Goal: Complete application form

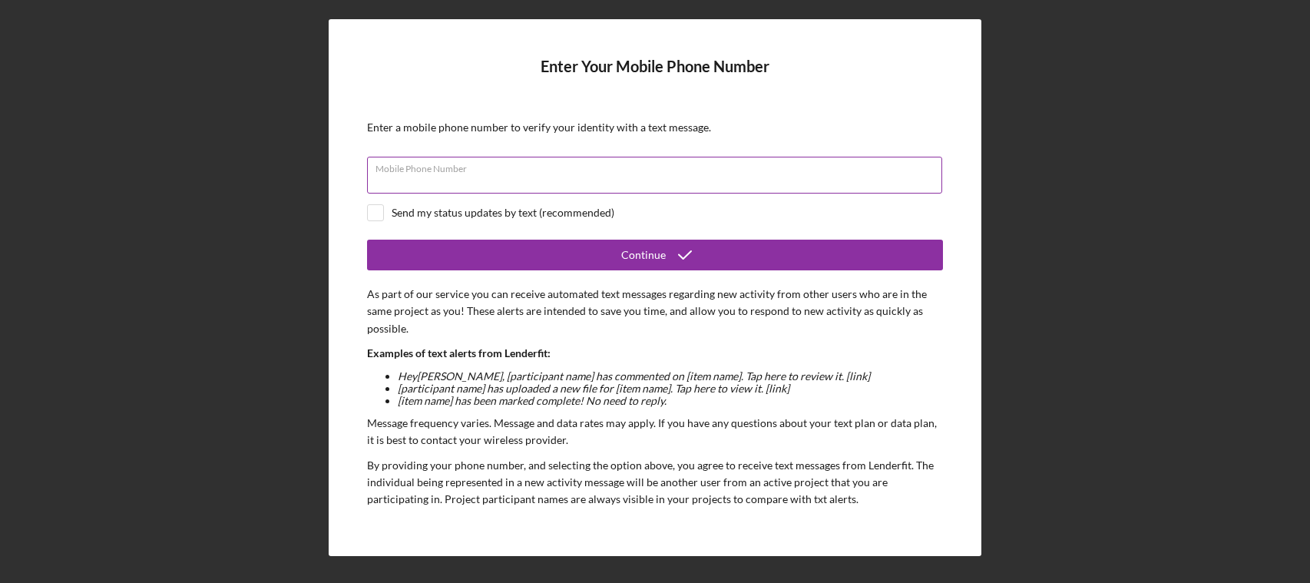
click at [525, 170] on div "Mobile Phone Number" at bounding box center [655, 176] width 576 height 38
type input "[PHONE_NUMBER]"
click at [375, 210] on input "checkbox" at bounding box center [375, 212] width 15 height 15
checkbox input "true"
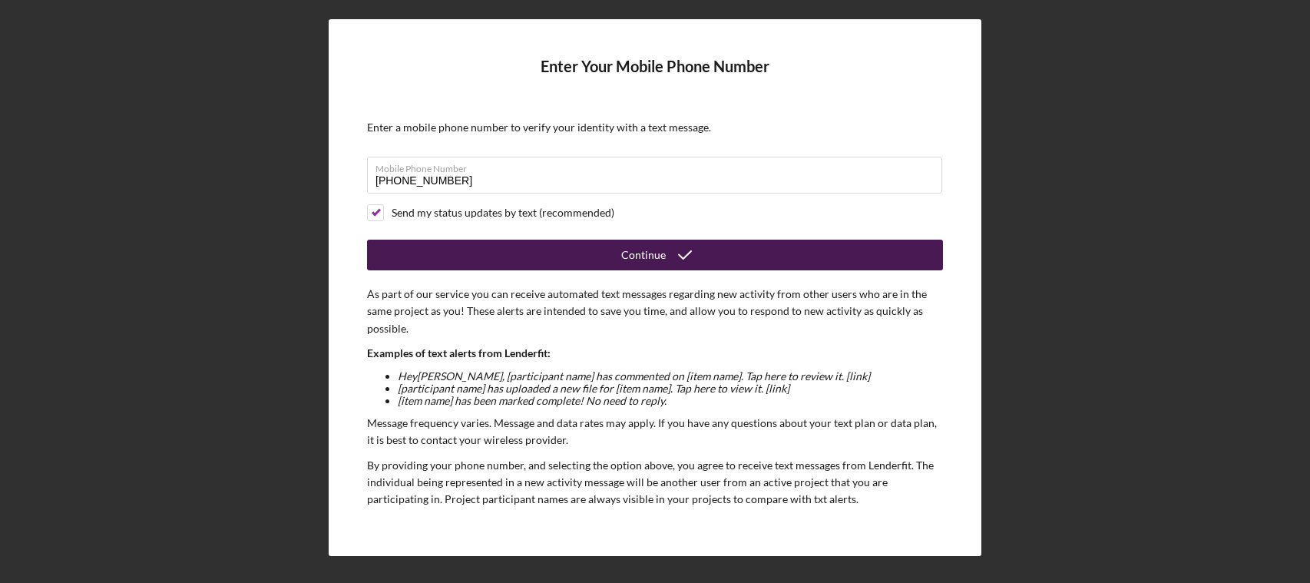
click at [497, 254] on button "Continue" at bounding box center [655, 255] width 576 height 31
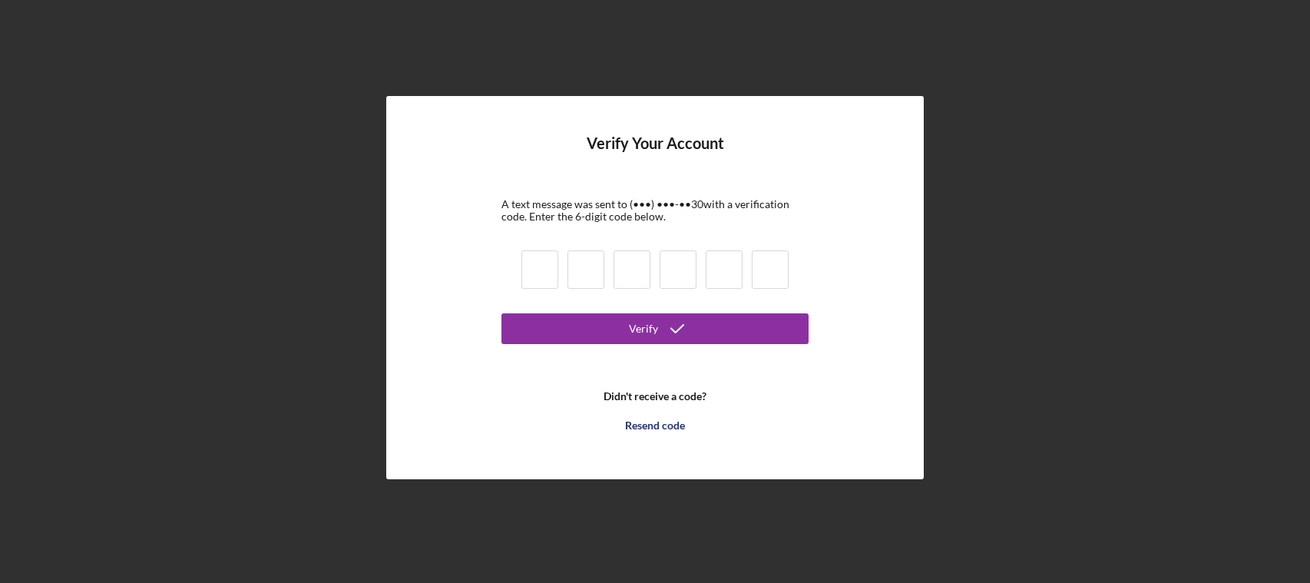
click at [543, 276] on input at bounding box center [540, 269] width 37 height 38
click at [536, 273] on input at bounding box center [540, 269] width 37 height 38
click at [541, 266] on input at bounding box center [540, 269] width 37 height 38
type input "3"
type input "6"
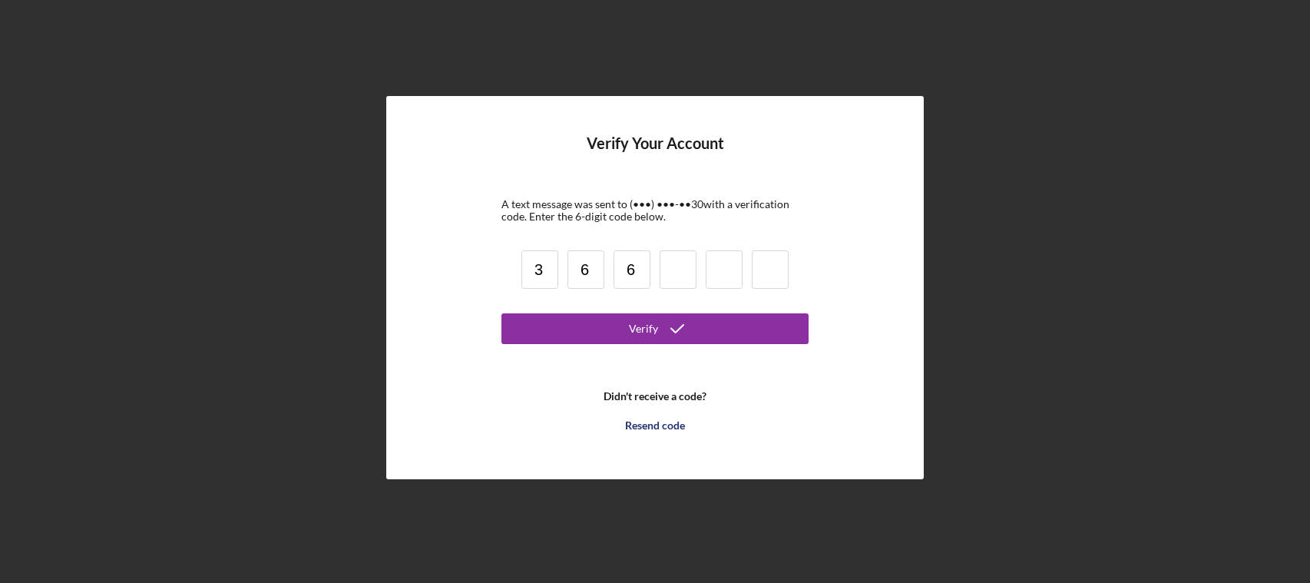
type input "6"
type input "1"
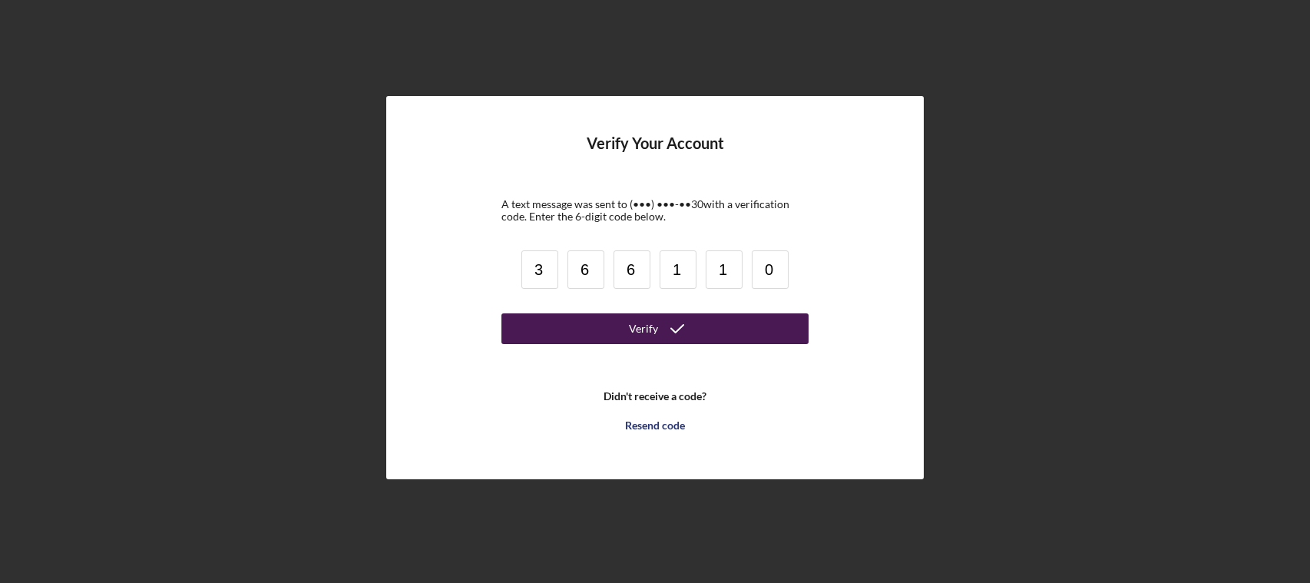
type input "0"
click at [545, 336] on button "Verify" at bounding box center [655, 328] width 307 height 31
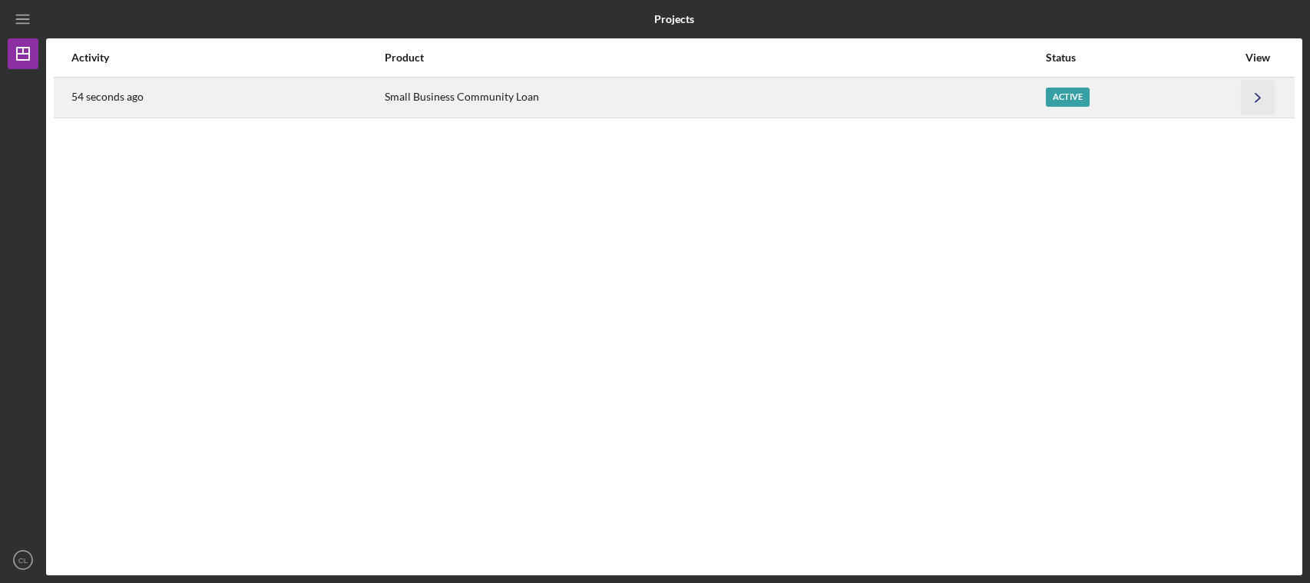
click at [1252, 98] on icon "Icon/Navigate" at bounding box center [1258, 97] width 35 height 35
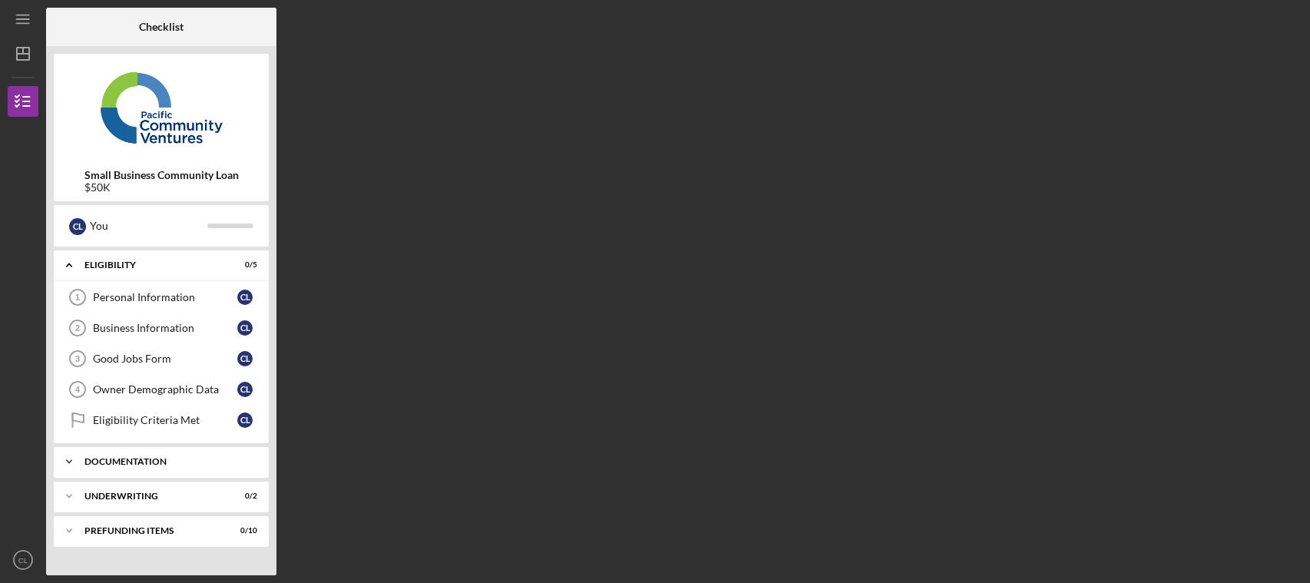
click at [104, 456] on div "Icon/Expander Documentation 0 / 11" at bounding box center [161, 461] width 215 height 31
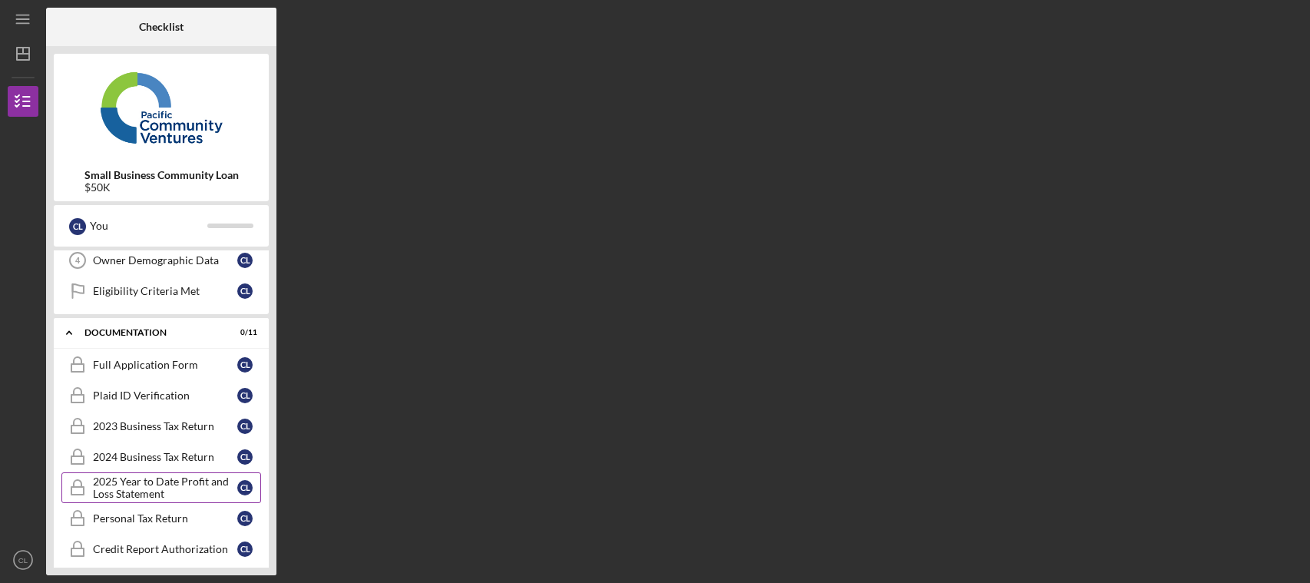
scroll to position [103, 0]
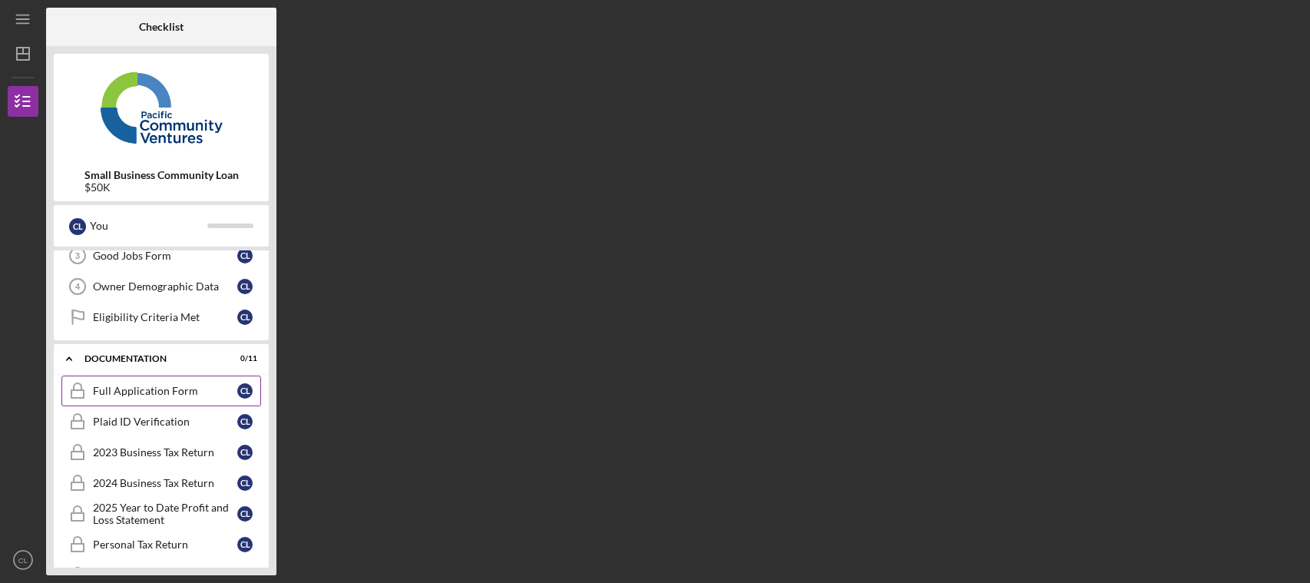
click at [142, 389] on div "Full Application Form" at bounding box center [165, 391] width 144 height 12
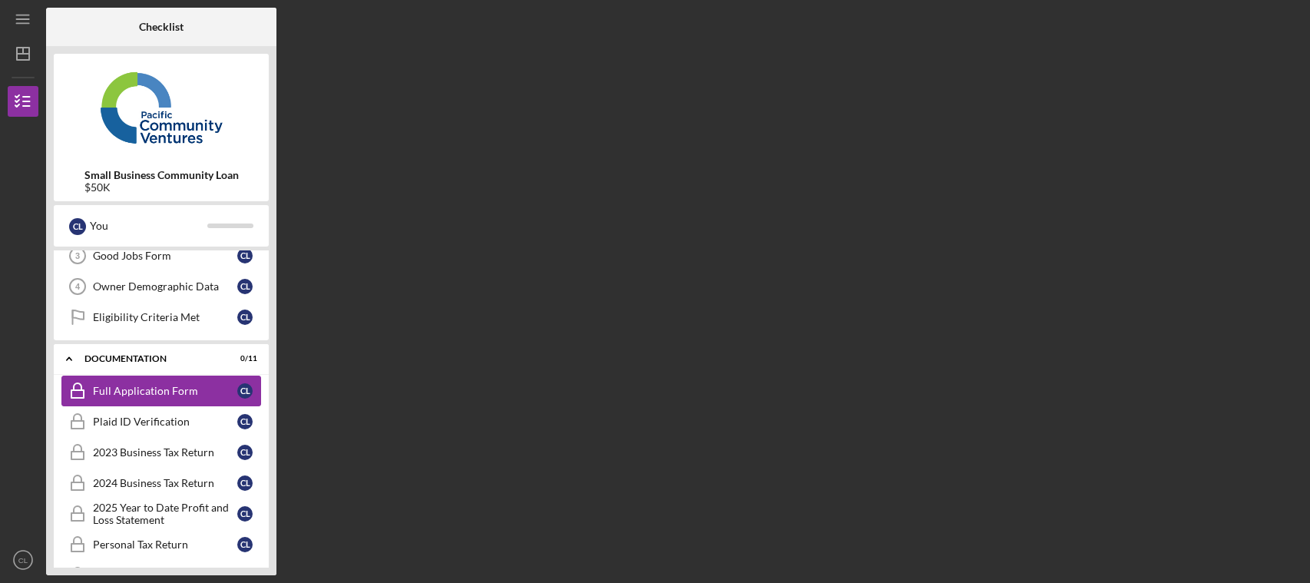
click at [142, 390] on div "Full Application Form" at bounding box center [165, 391] width 144 height 12
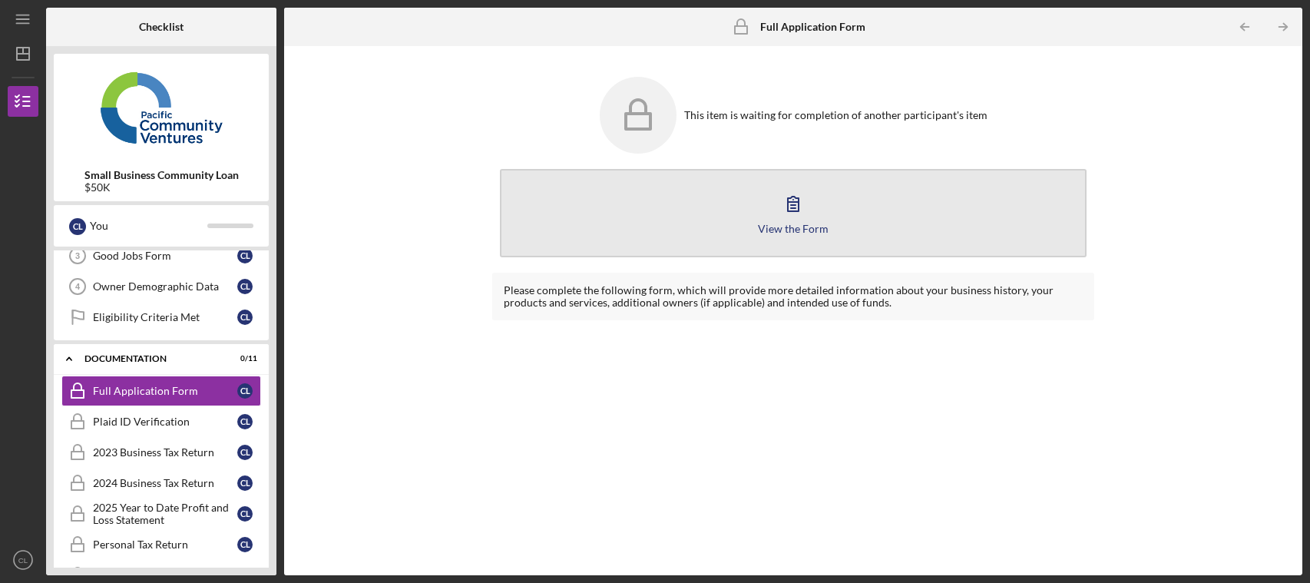
click at [786, 204] on icon "button" at bounding box center [793, 203] width 38 height 38
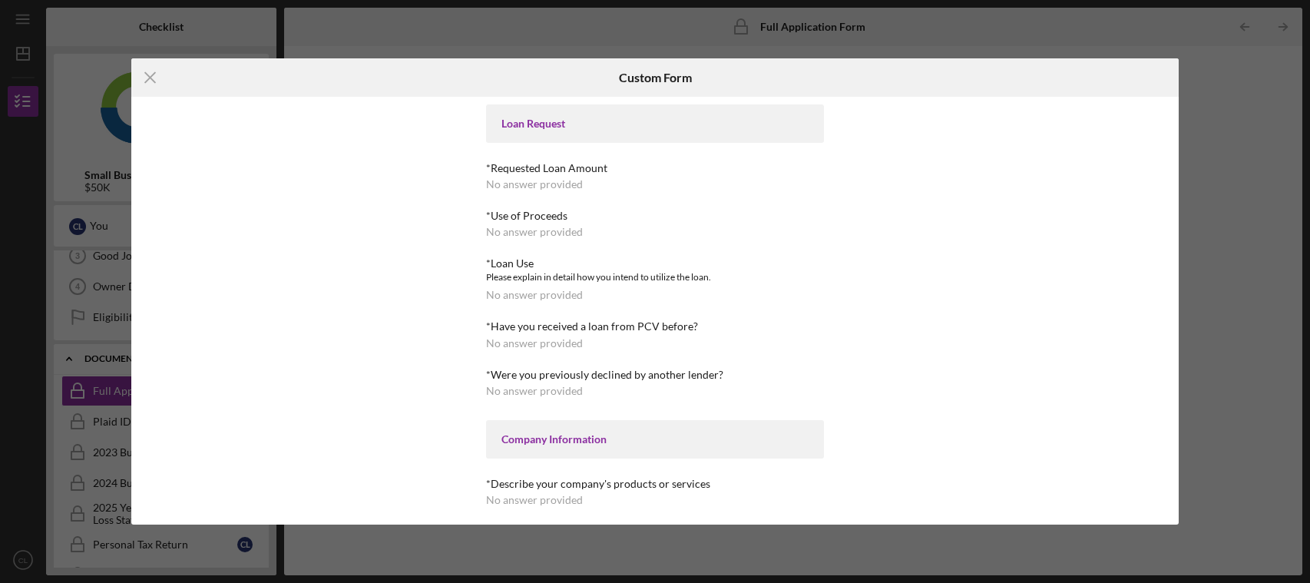
click at [1178, 163] on div "Loan Request *Requested Loan Amount No answer provided *Use of Proceeds No answ…" at bounding box center [655, 311] width 1049 height 428
click at [1188, 191] on div "Icon/Menu Close Custom Form Loan Request *Requested Loan Amount No answer provi…" at bounding box center [655, 291] width 1310 height 583
click at [562, 27] on div "Icon/Menu Close Custom Form Loan Request *Requested Loan Amount No answer provi…" at bounding box center [655, 291] width 1310 height 583
click at [146, 80] on icon "Icon/Menu Close" at bounding box center [150, 77] width 38 height 38
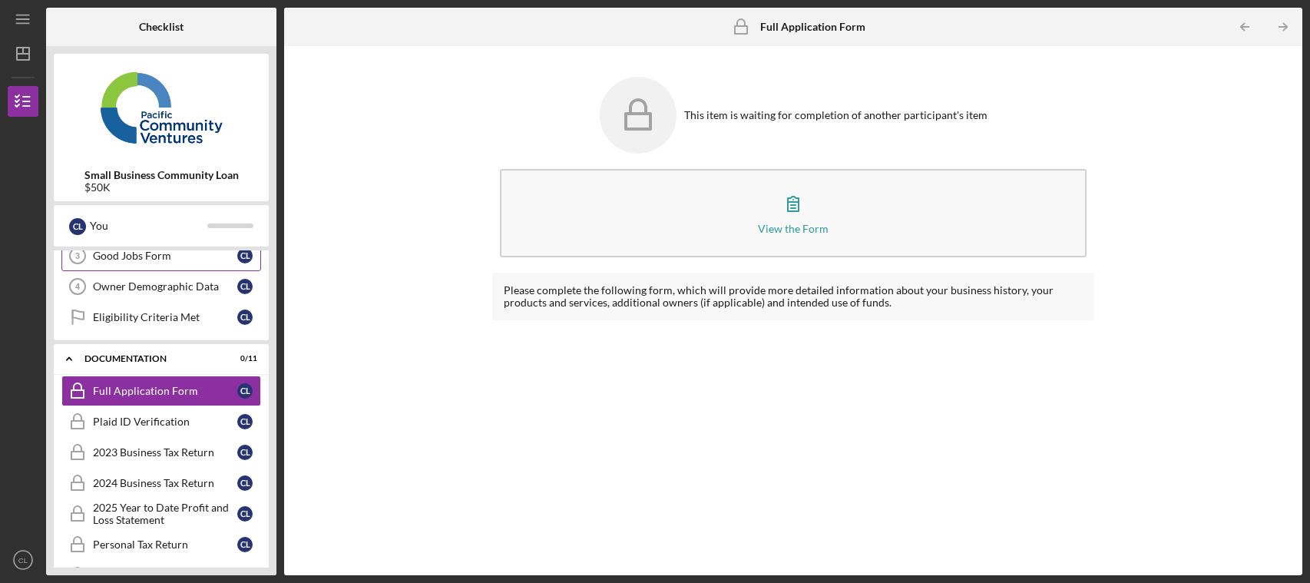
click at [73, 258] on icon "Good Jobs Form 3" at bounding box center [77, 256] width 38 height 38
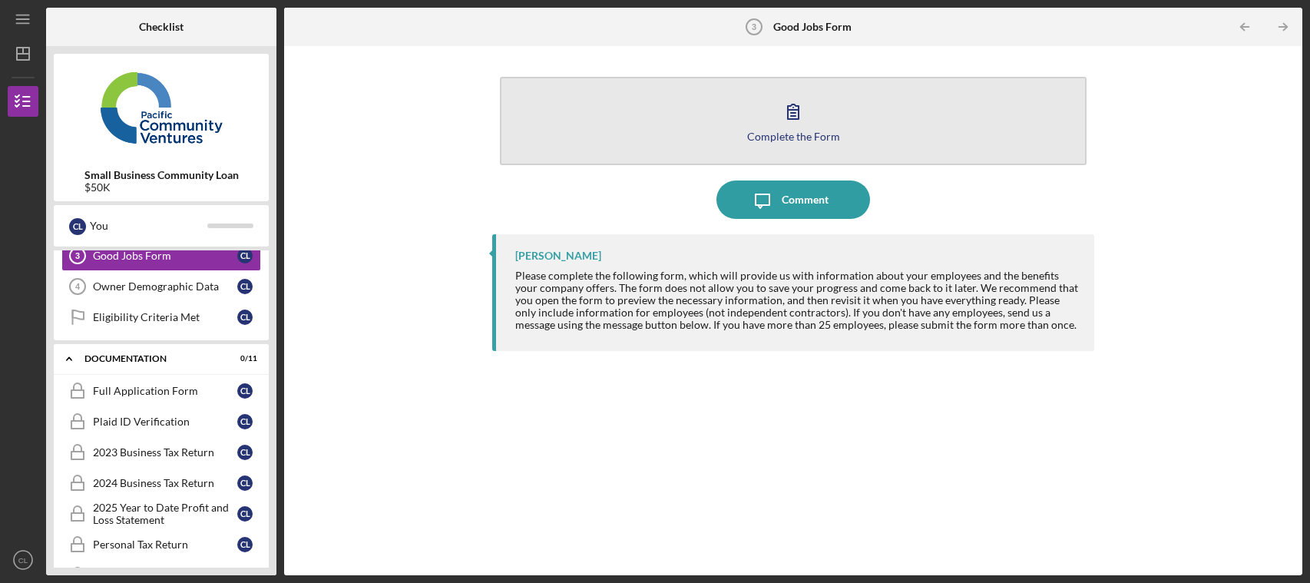
click at [792, 114] on icon "button" at bounding box center [793, 111] width 11 height 15
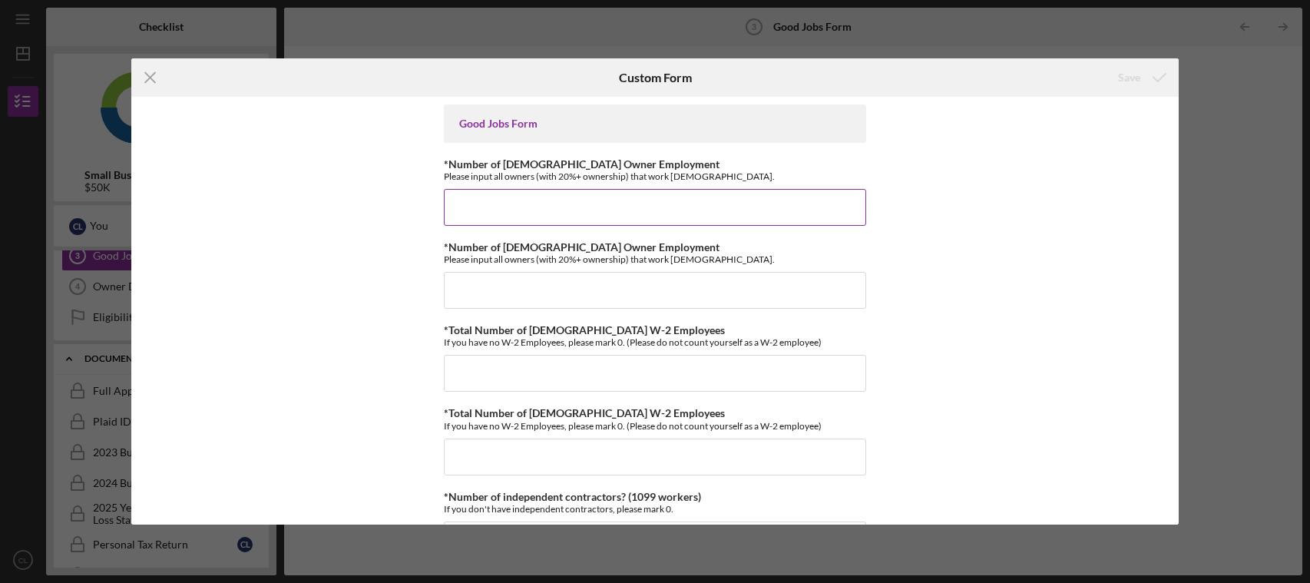
click at [530, 207] on input "*Number of [DEMOGRAPHIC_DATA] Owner Employment" at bounding box center [655, 207] width 422 height 37
click at [475, 214] on input "*Number of [DEMOGRAPHIC_DATA] Owner Employment" at bounding box center [655, 207] width 422 height 37
click at [462, 287] on input "*Number of [DEMOGRAPHIC_DATA] Owner Employment" at bounding box center [655, 290] width 422 height 37
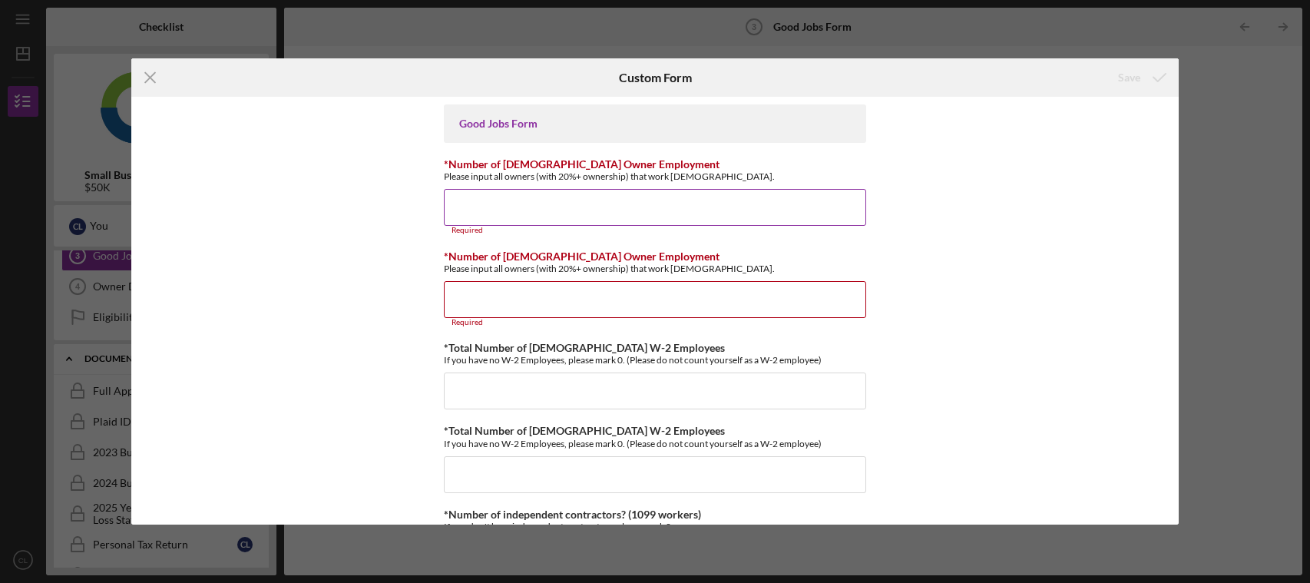
click at [449, 212] on input "*Number of [DEMOGRAPHIC_DATA] Owner Employment" at bounding box center [655, 207] width 422 height 37
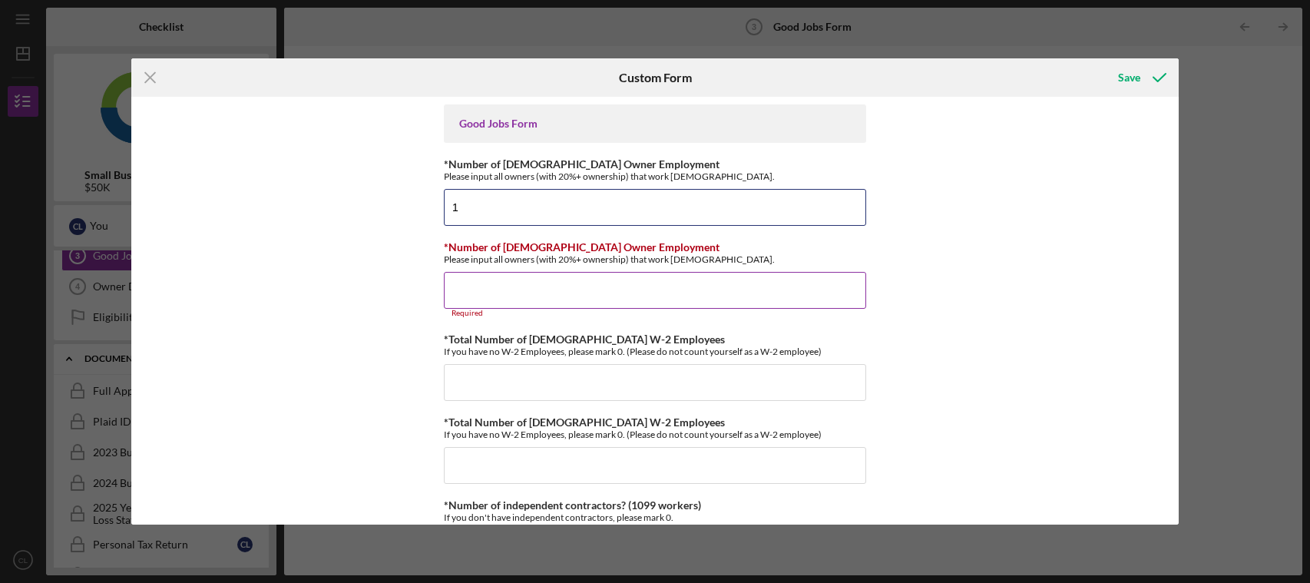
type input "1"
click at [453, 286] on input "*Number of [DEMOGRAPHIC_DATA] Owner Employment" at bounding box center [655, 290] width 422 height 37
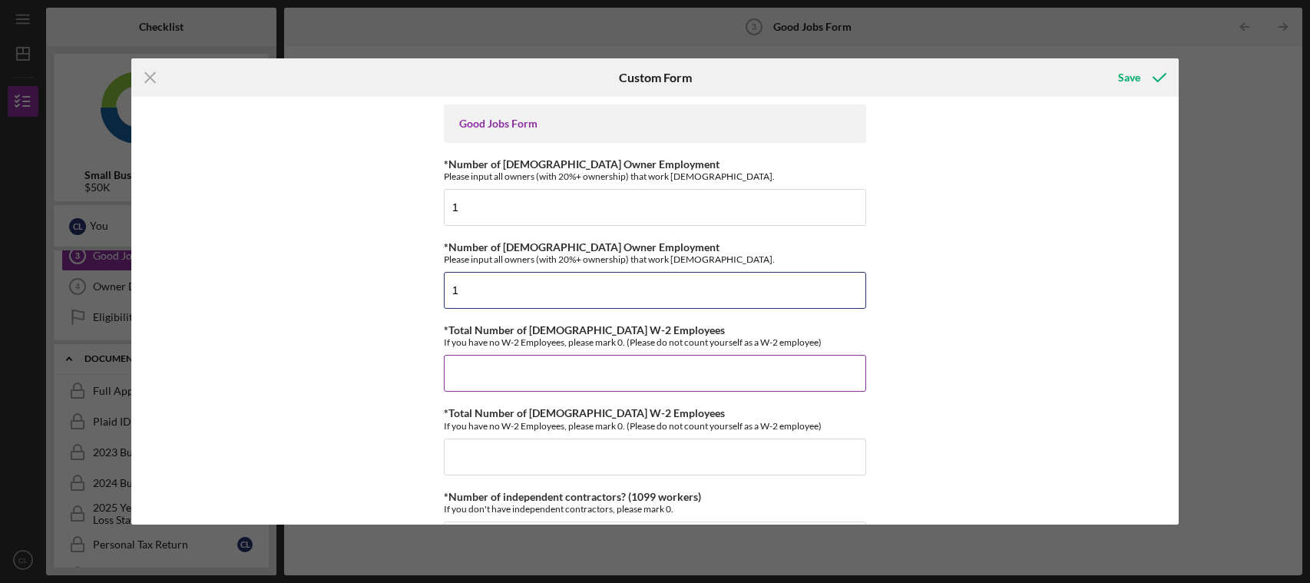
type input "1"
click at [447, 373] on input "*Total Number of [DEMOGRAPHIC_DATA] W-2 Employees" at bounding box center [655, 373] width 422 height 37
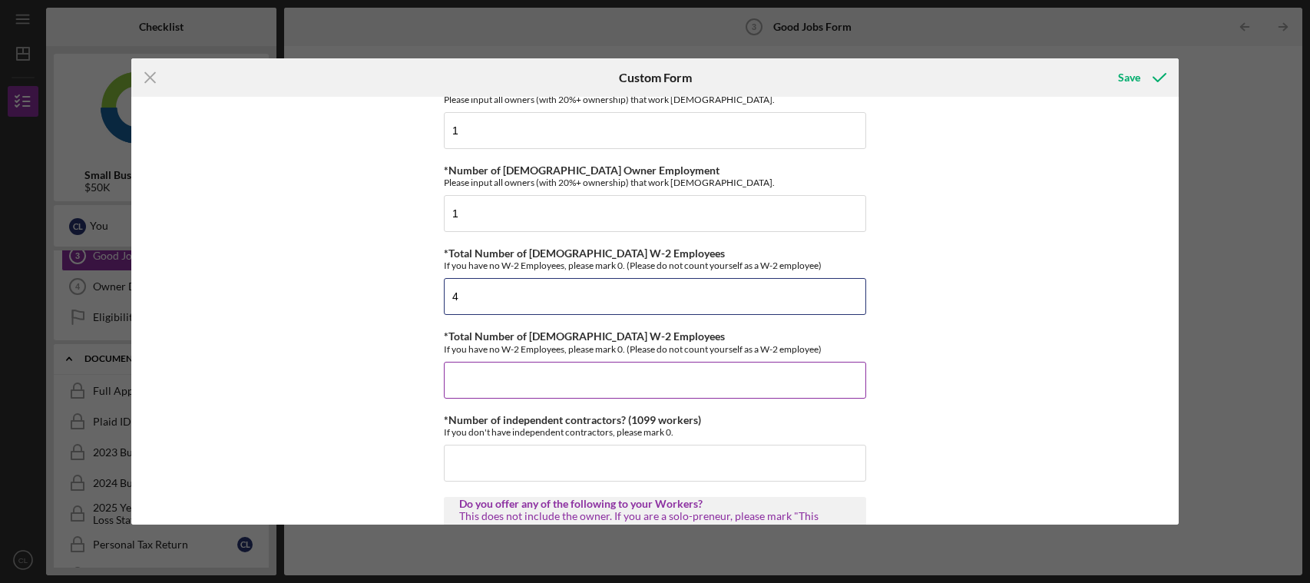
type input "4"
click at [463, 385] on input "*Total Number of [DEMOGRAPHIC_DATA] W-2 Employees" at bounding box center [655, 380] width 422 height 37
type input "3"
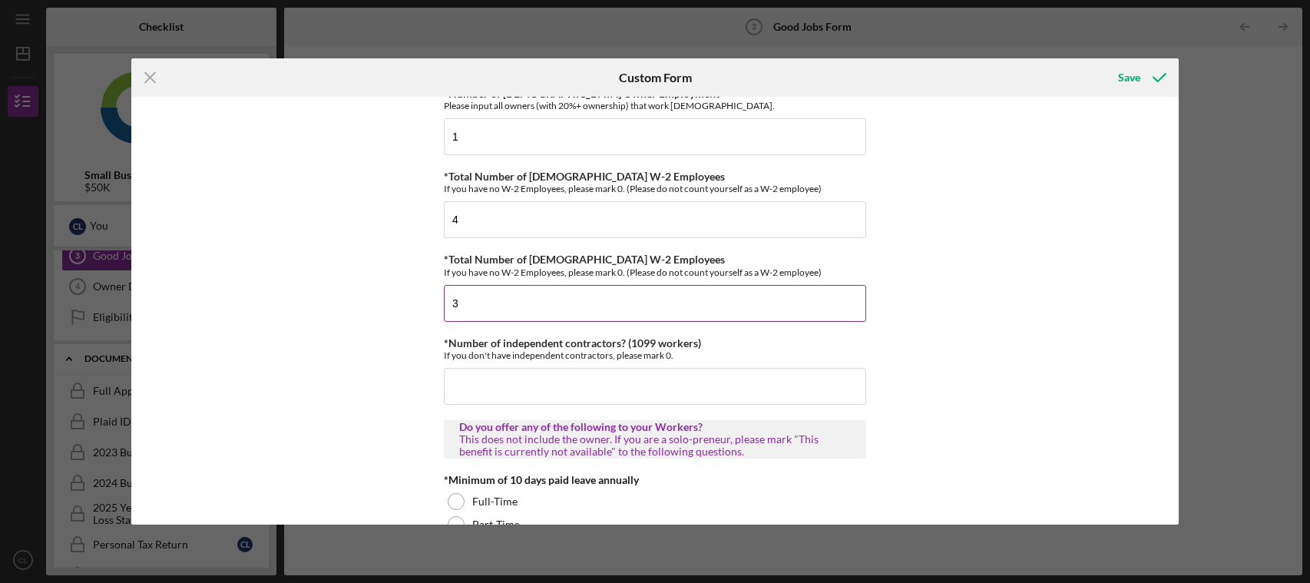
click at [462, 304] on input "3" at bounding box center [655, 303] width 422 height 37
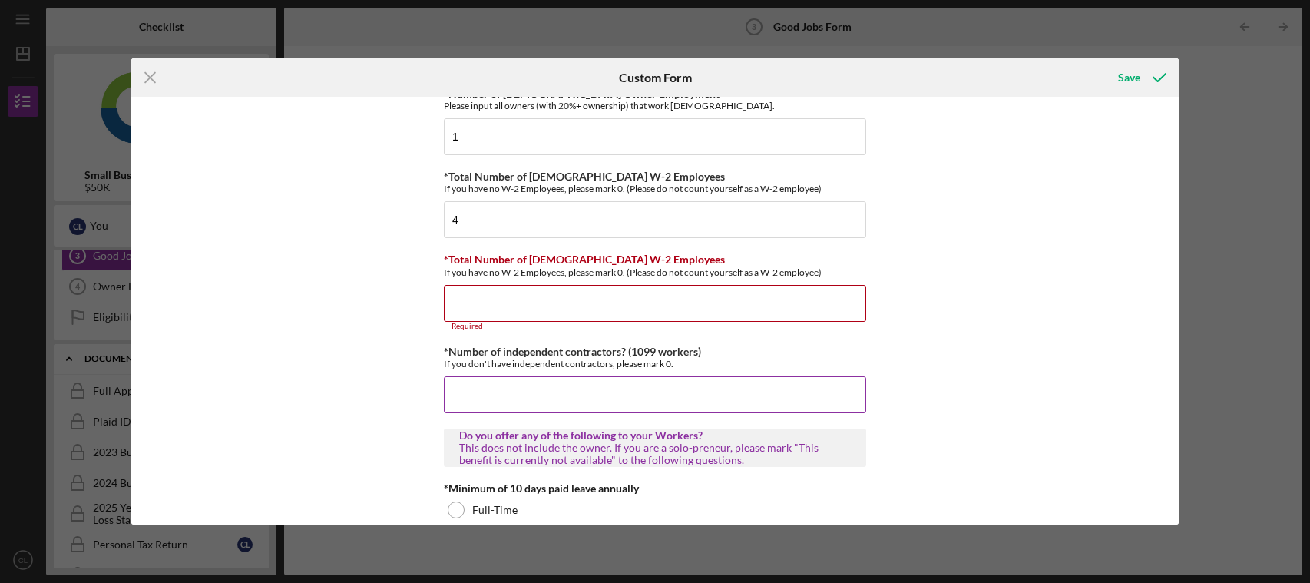
click at [455, 399] on input "*Number of independent contractors? (1099 workers)" at bounding box center [655, 394] width 422 height 37
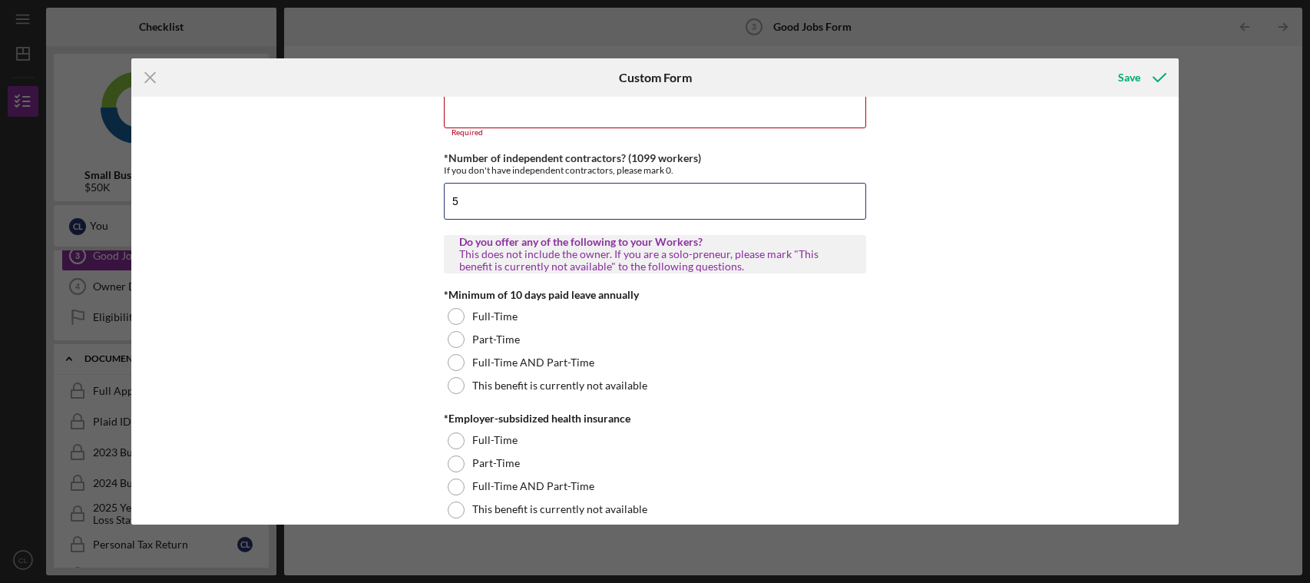
scroll to position [384, 0]
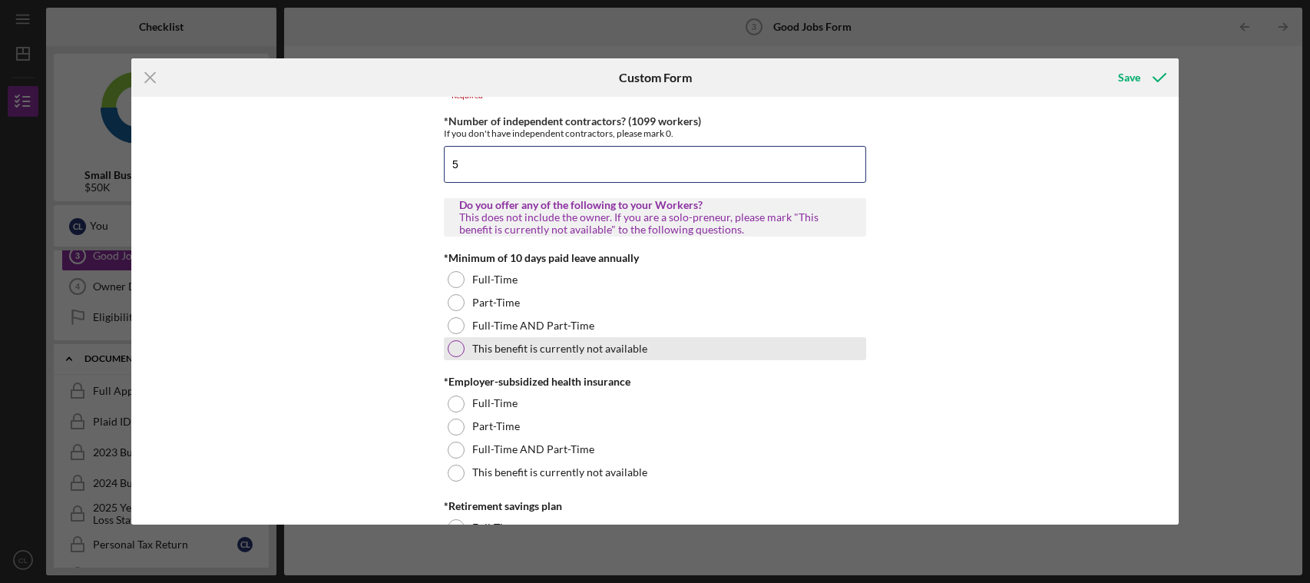
type input "5"
click at [459, 345] on div at bounding box center [456, 348] width 17 height 17
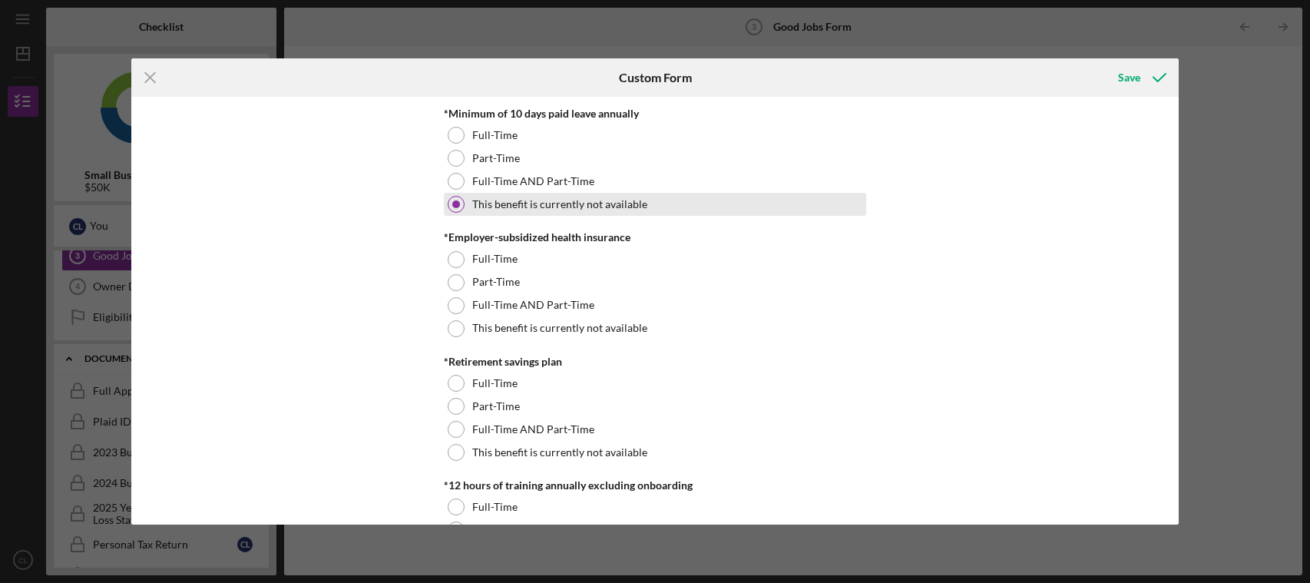
scroll to position [538, 0]
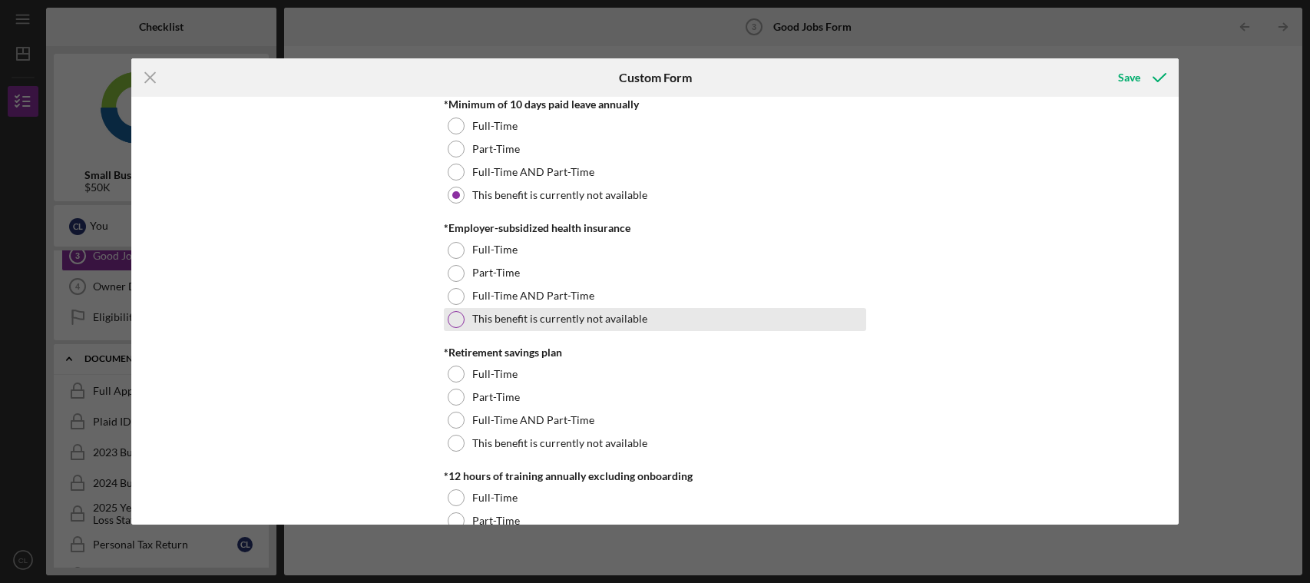
click at [459, 323] on div at bounding box center [456, 319] width 17 height 17
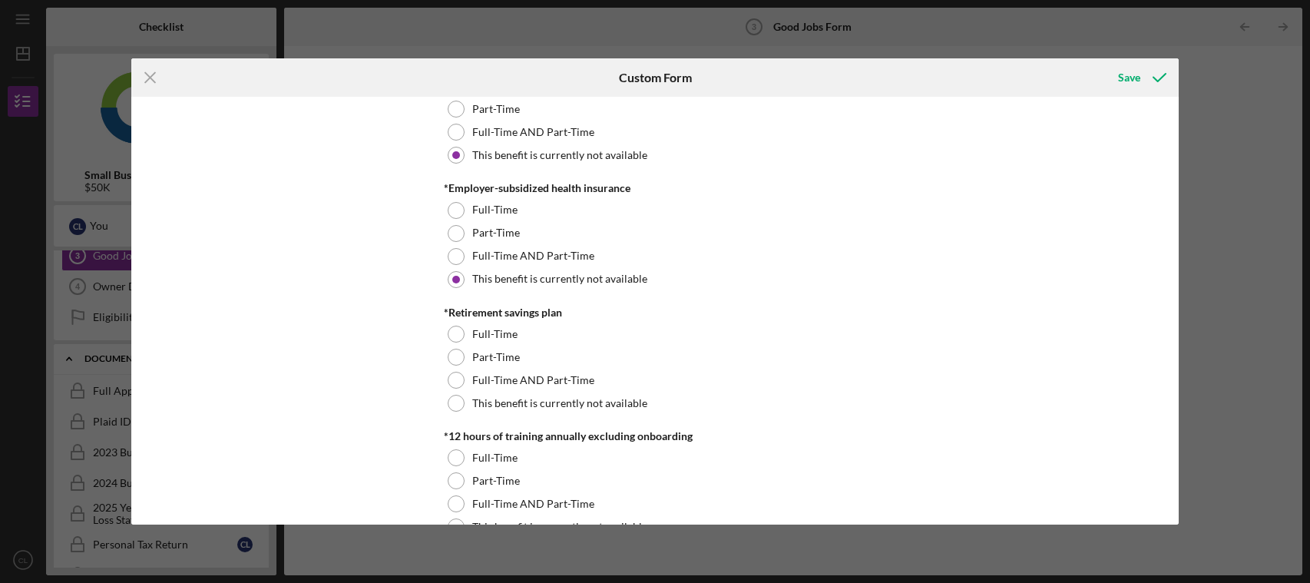
scroll to position [615, 0]
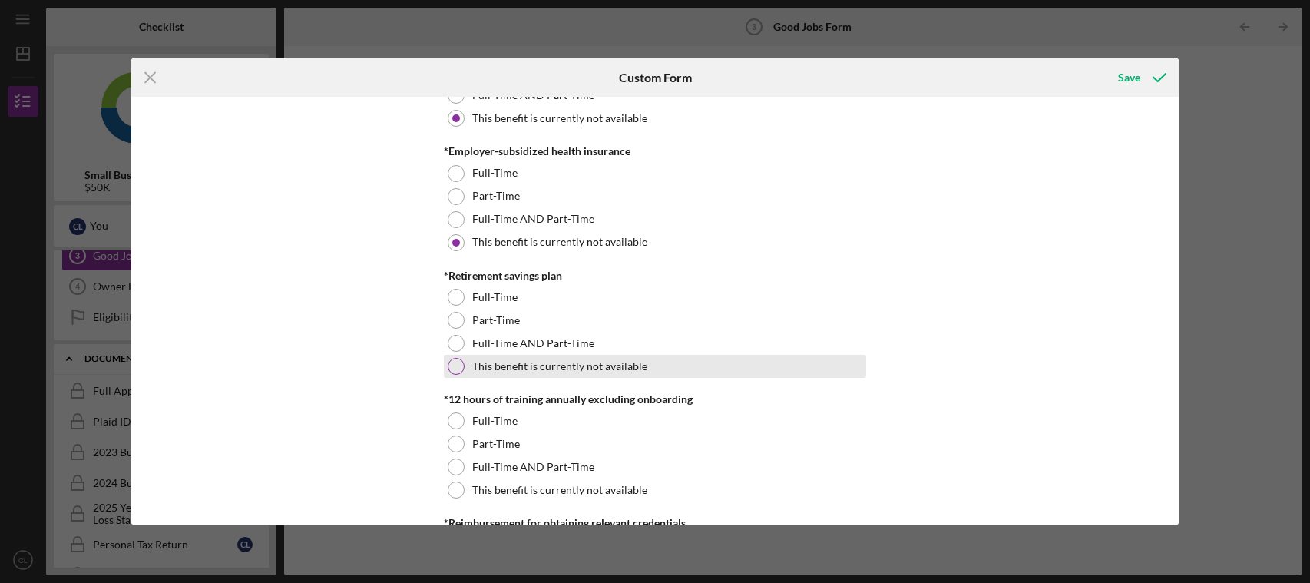
click at [460, 358] on div "This benefit is currently not available" at bounding box center [655, 366] width 422 height 23
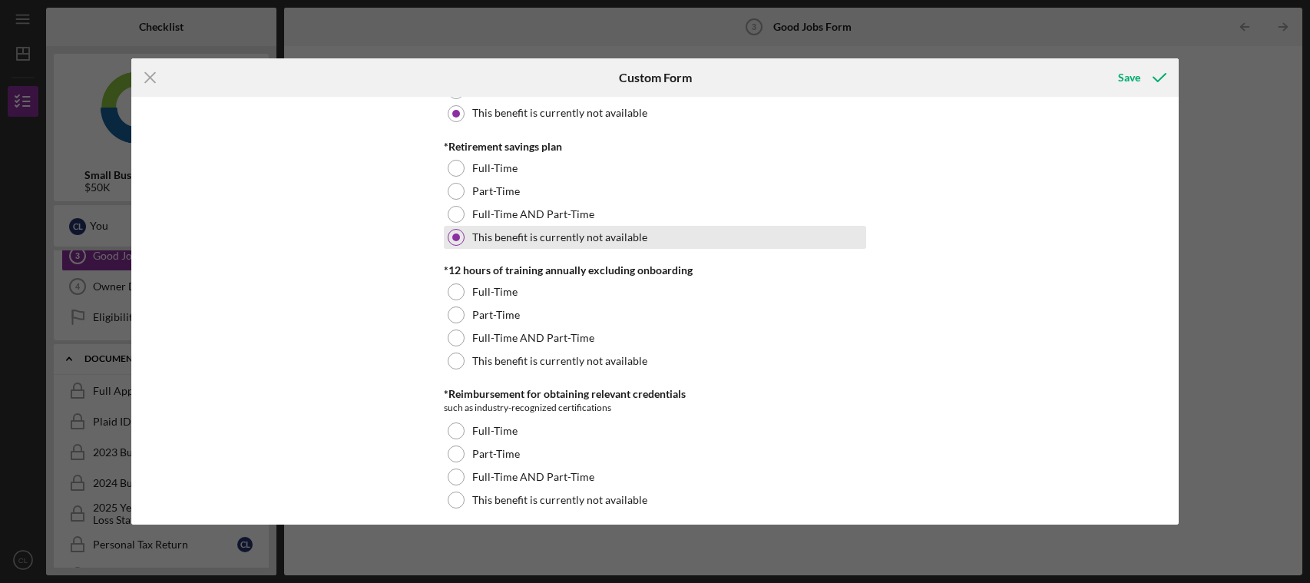
scroll to position [768, 0]
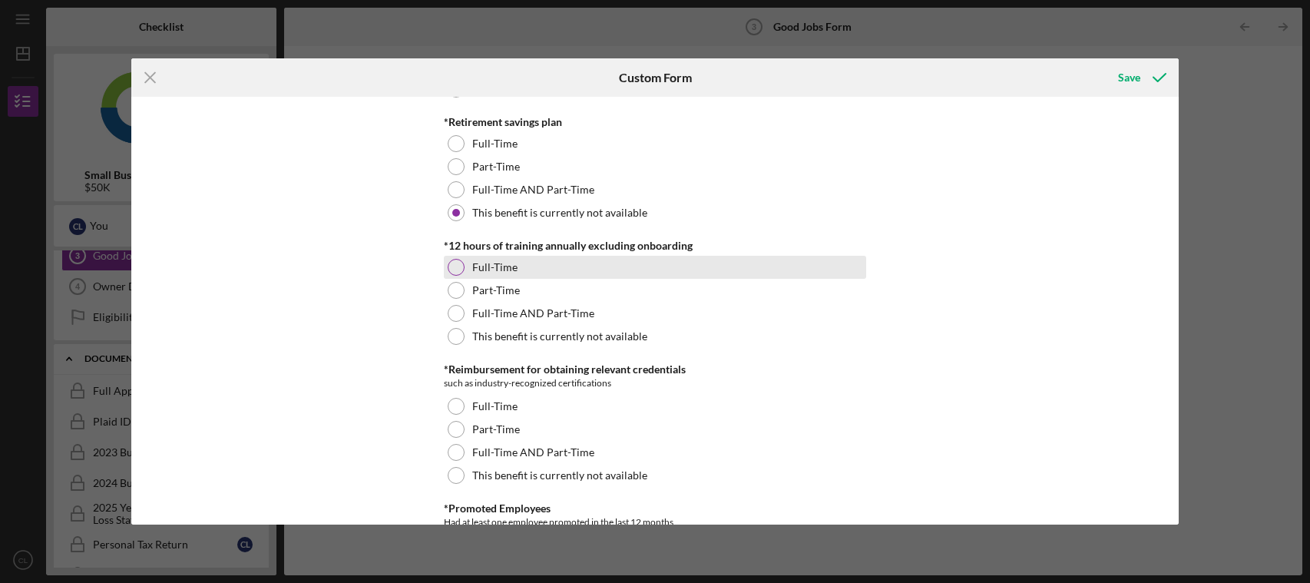
click at [455, 270] on div at bounding box center [456, 267] width 17 height 17
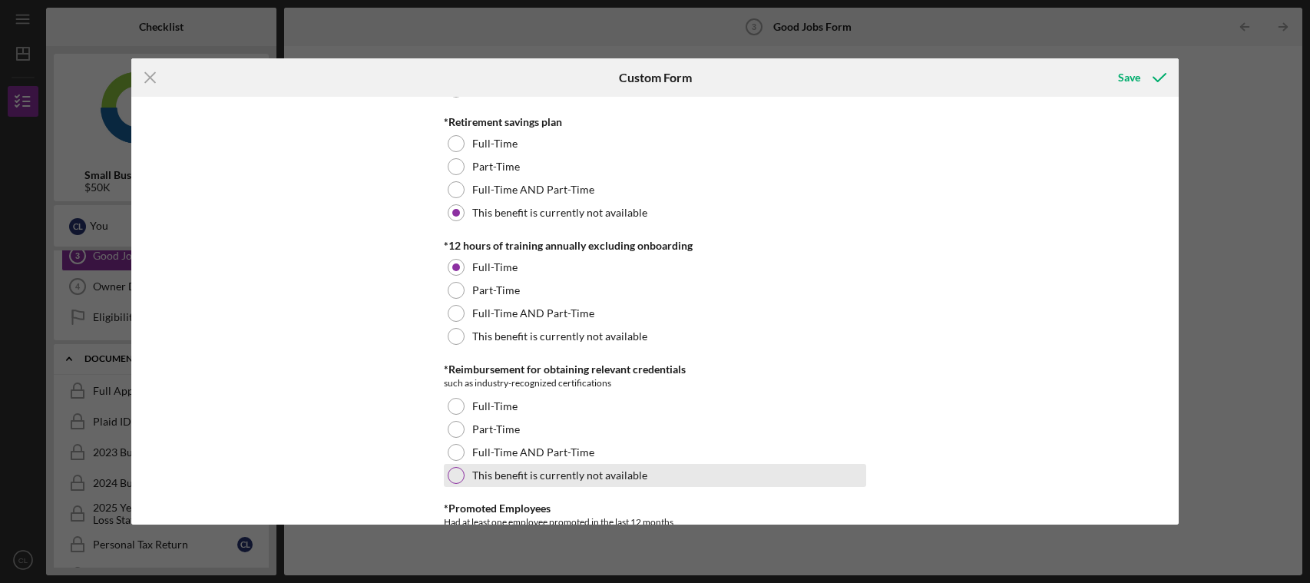
click at [462, 477] on div "This benefit is currently not available" at bounding box center [655, 475] width 422 height 23
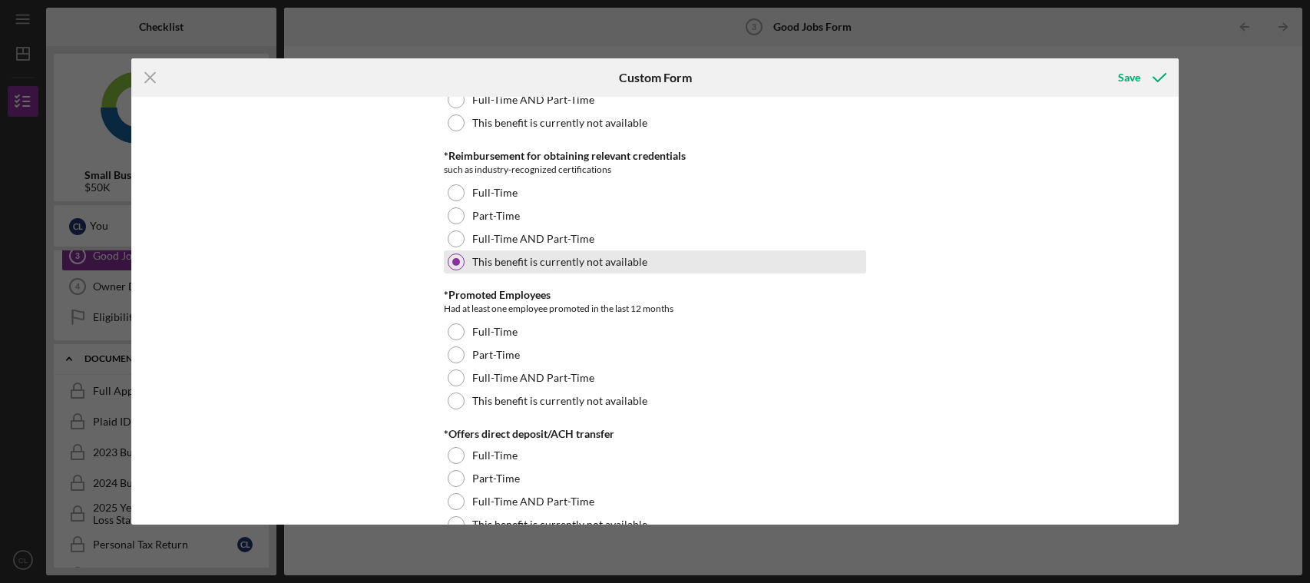
scroll to position [999, 0]
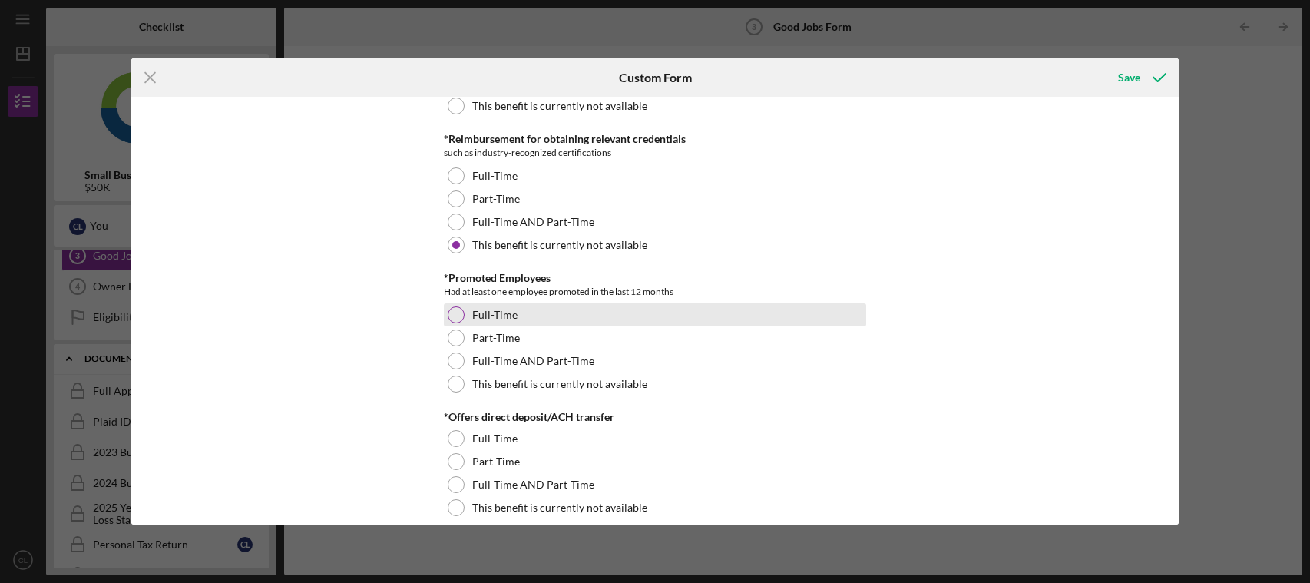
click at [449, 323] on div "Full-Time" at bounding box center [655, 314] width 422 height 23
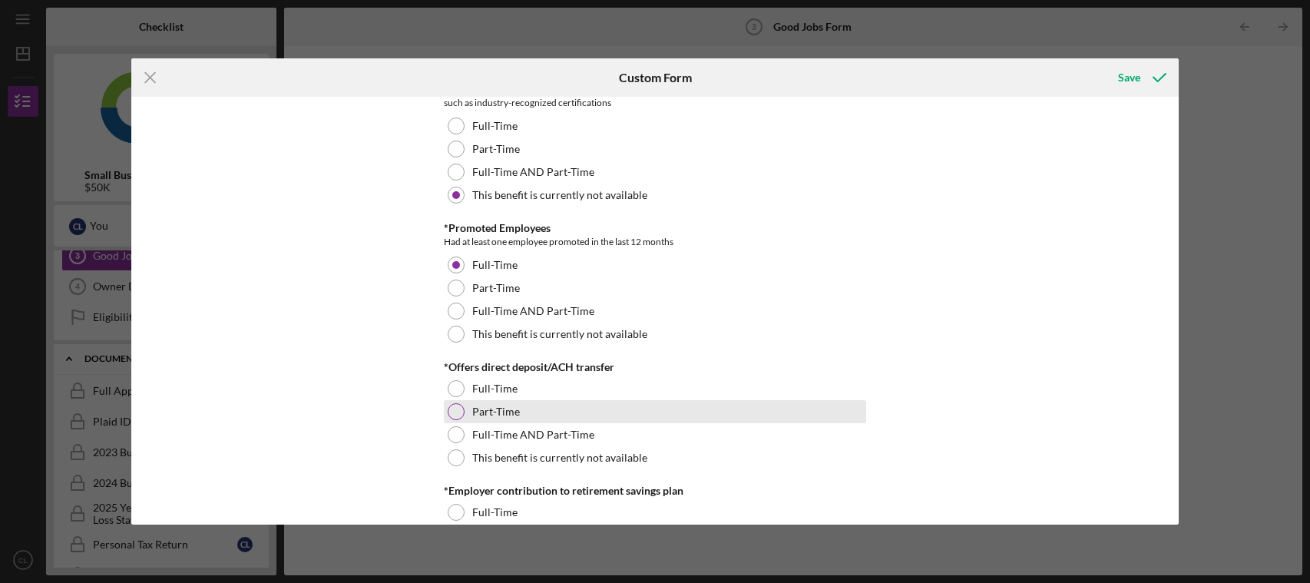
scroll to position [1075, 0]
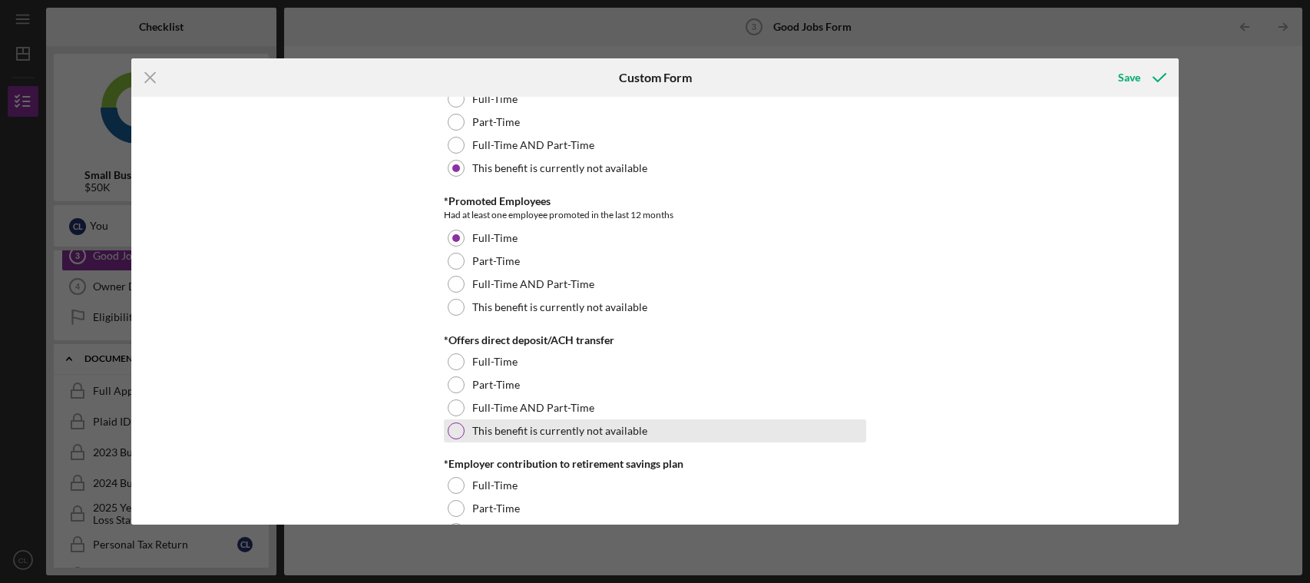
click at [459, 432] on div at bounding box center [456, 430] width 17 height 17
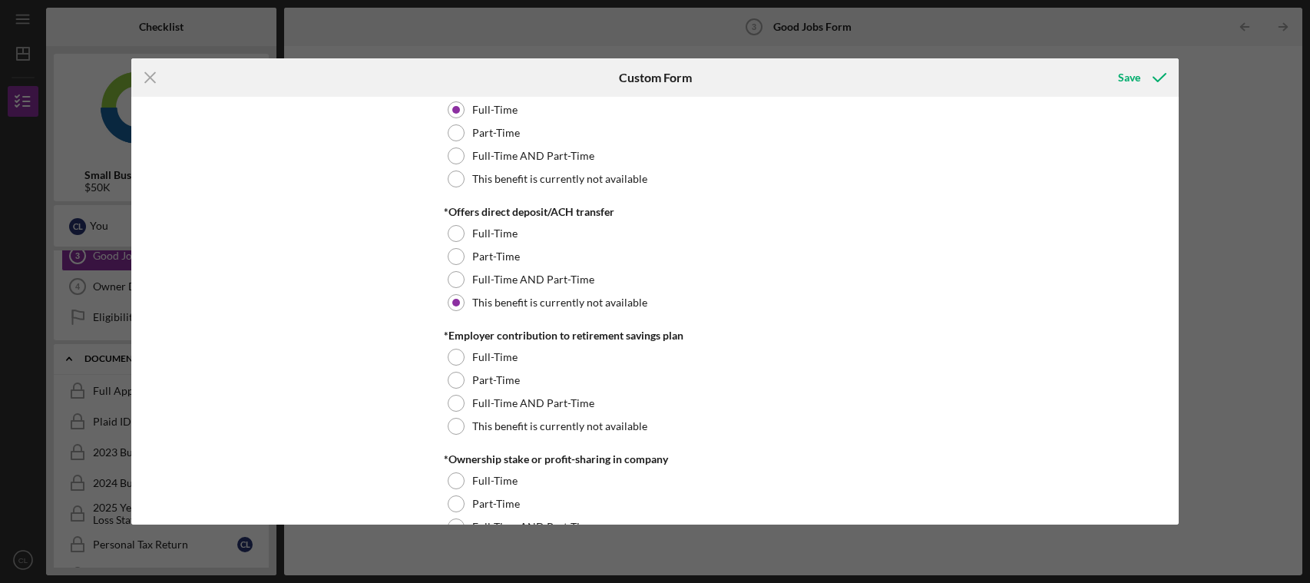
scroll to position [1229, 0]
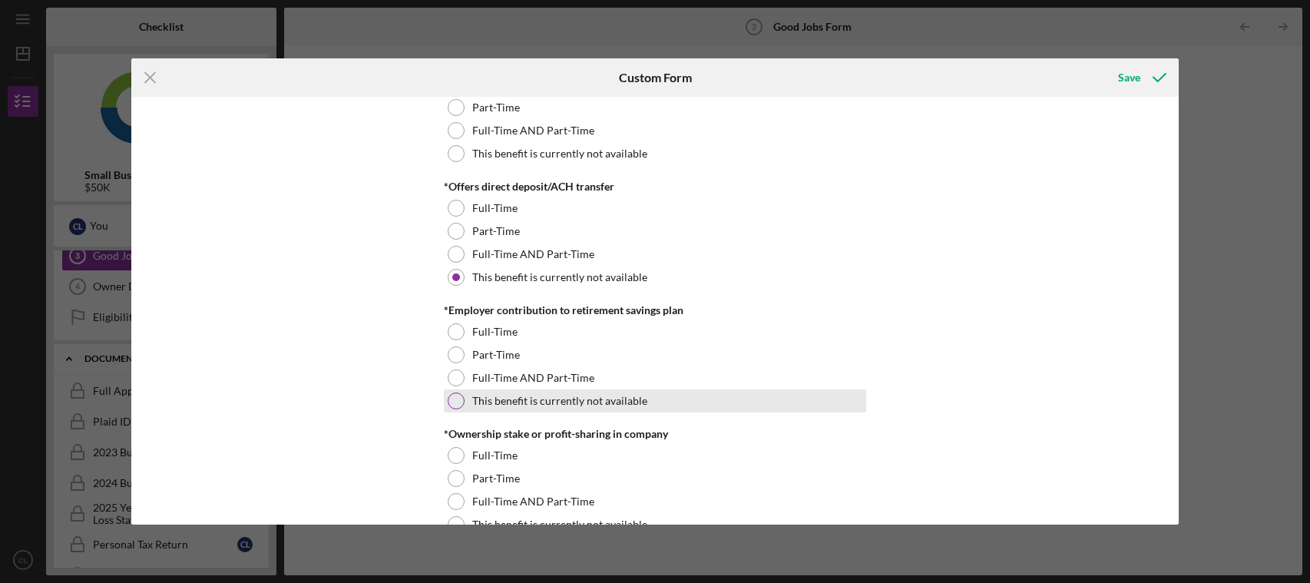
click at [459, 404] on div at bounding box center [456, 401] width 17 height 17
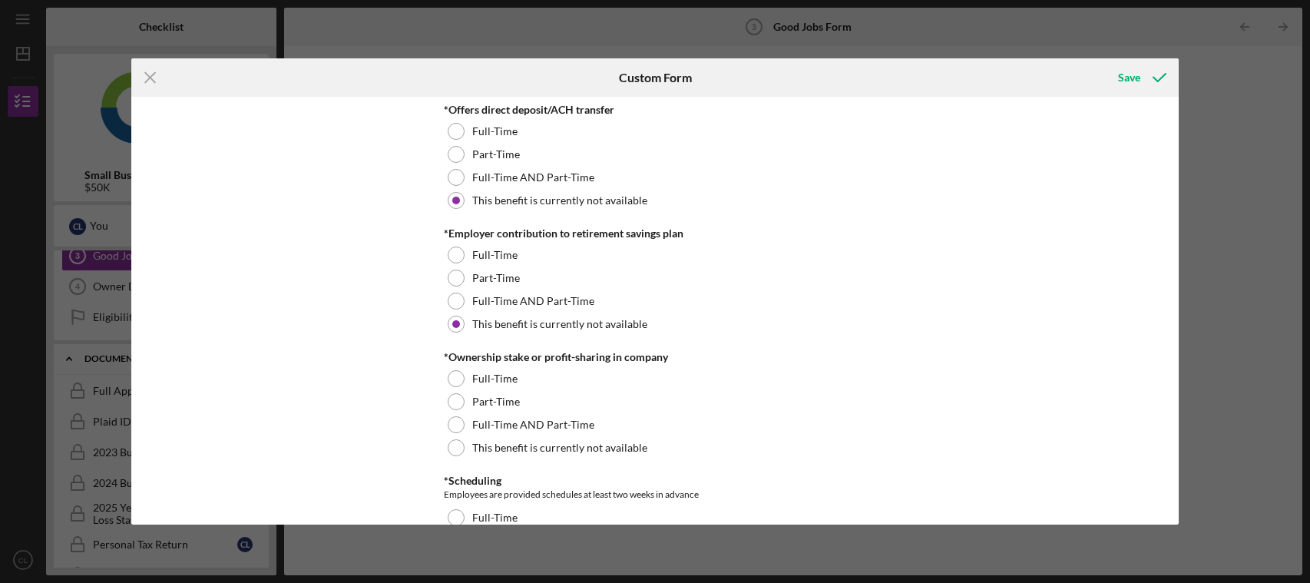
scroll to position [1383, 0]
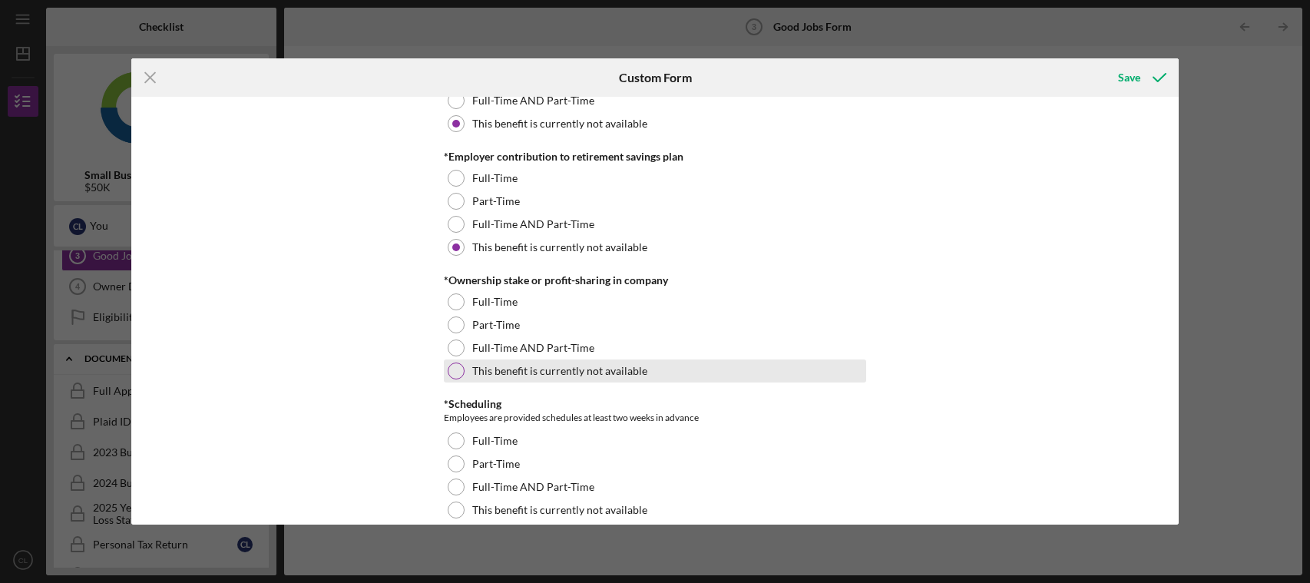
click at [452, 368] on div at bounding box center [456, 371] width 17 height 17
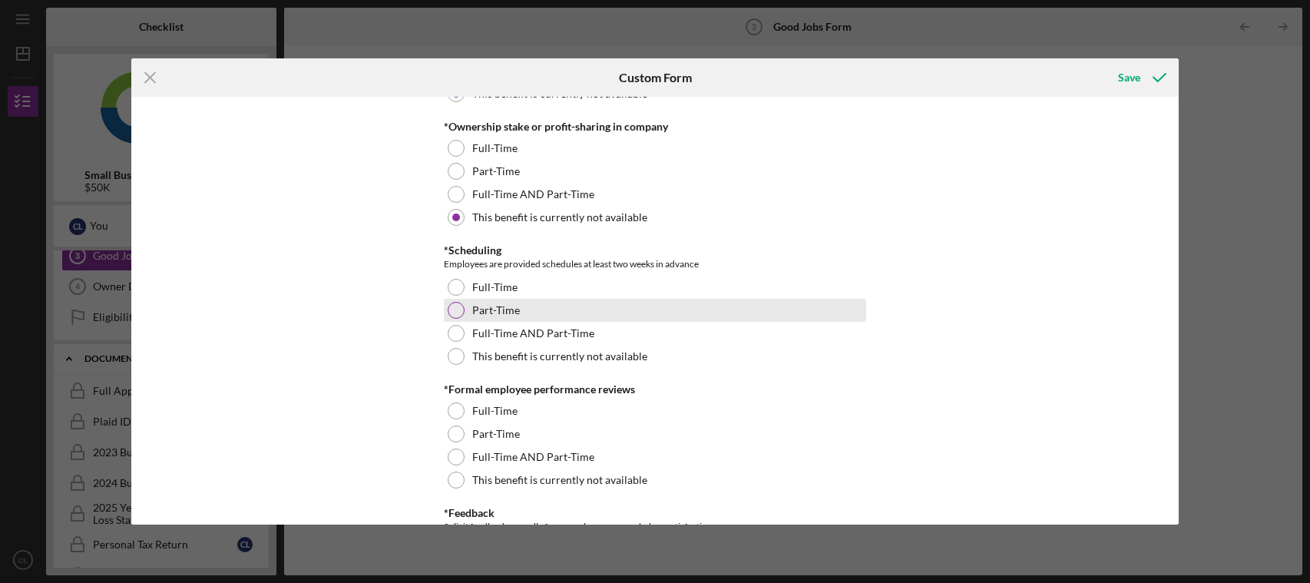
drag, startPoint x: 453, startPoint y: 286, endPoint x: 443, endPoint y: 302, distance: 19.0
click at [452, 290] on div at bounding box center [456, 287] width 17 height 17
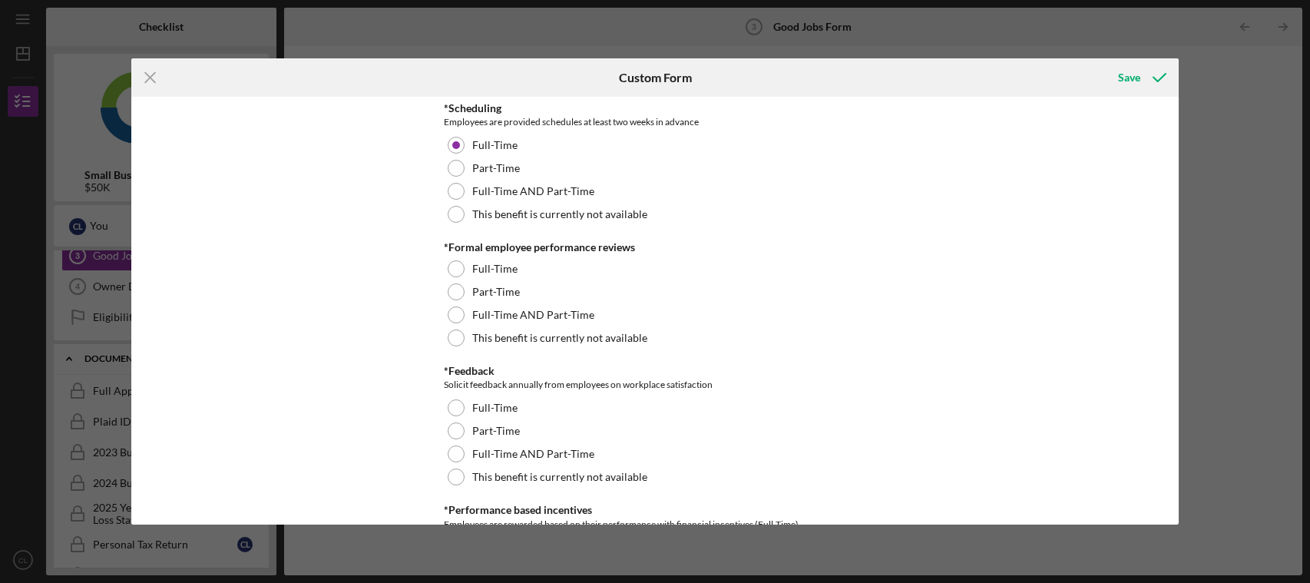
scroll to position [1690, 0]
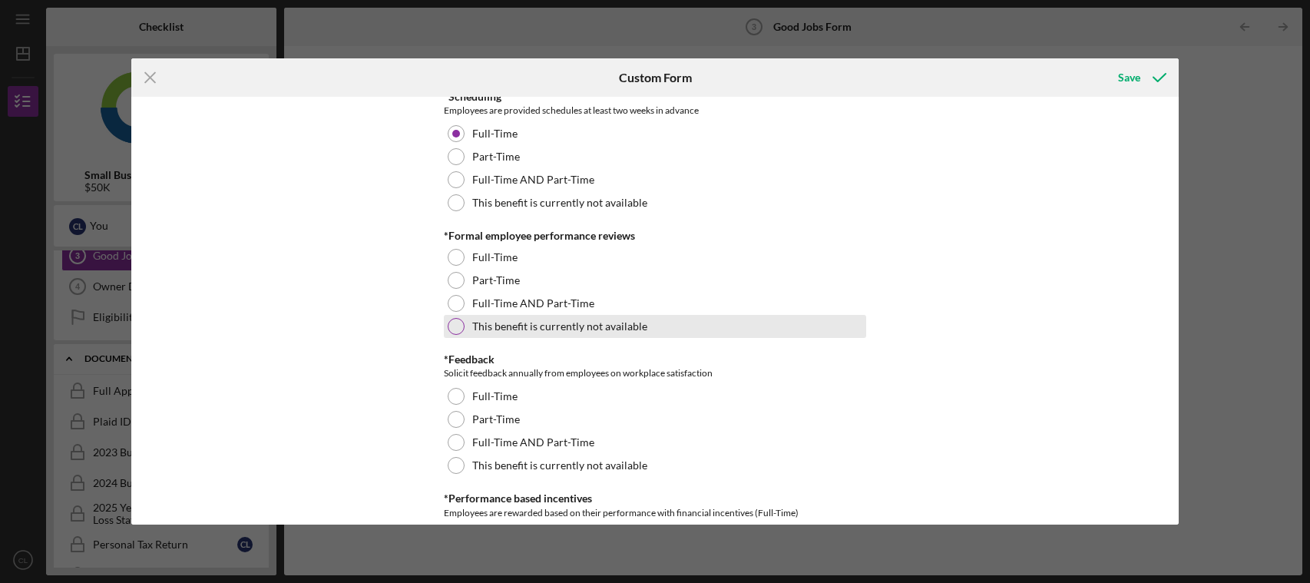
click at [455, 334] on div at bounding box center [456, 326] width 17 height 17
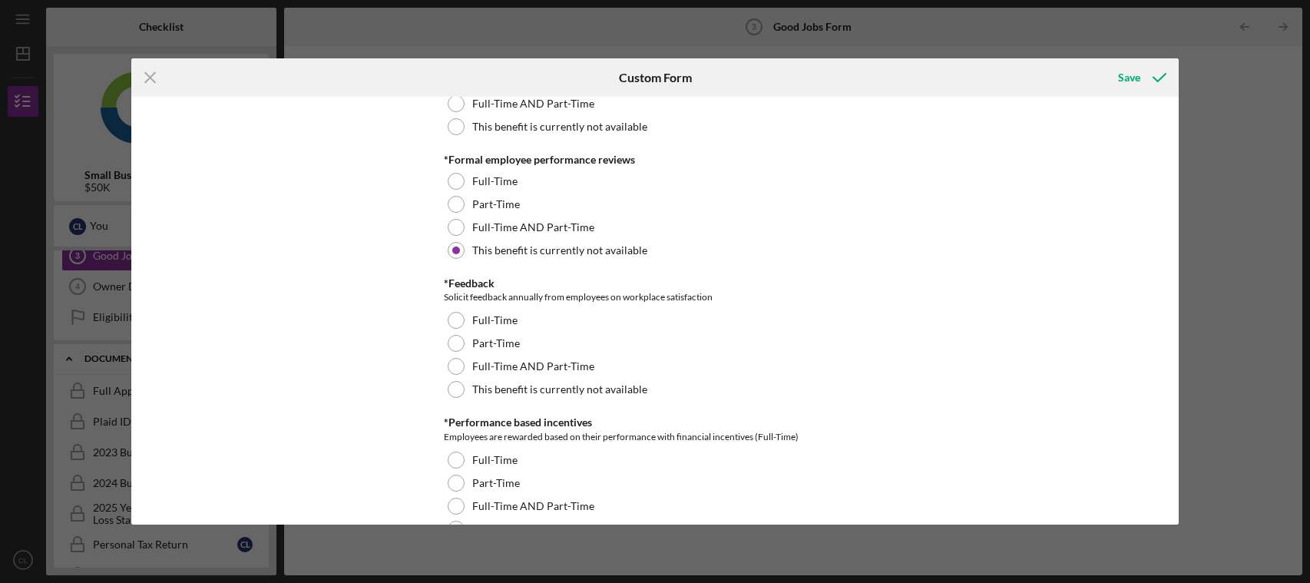
scroll to position [1767, 0]
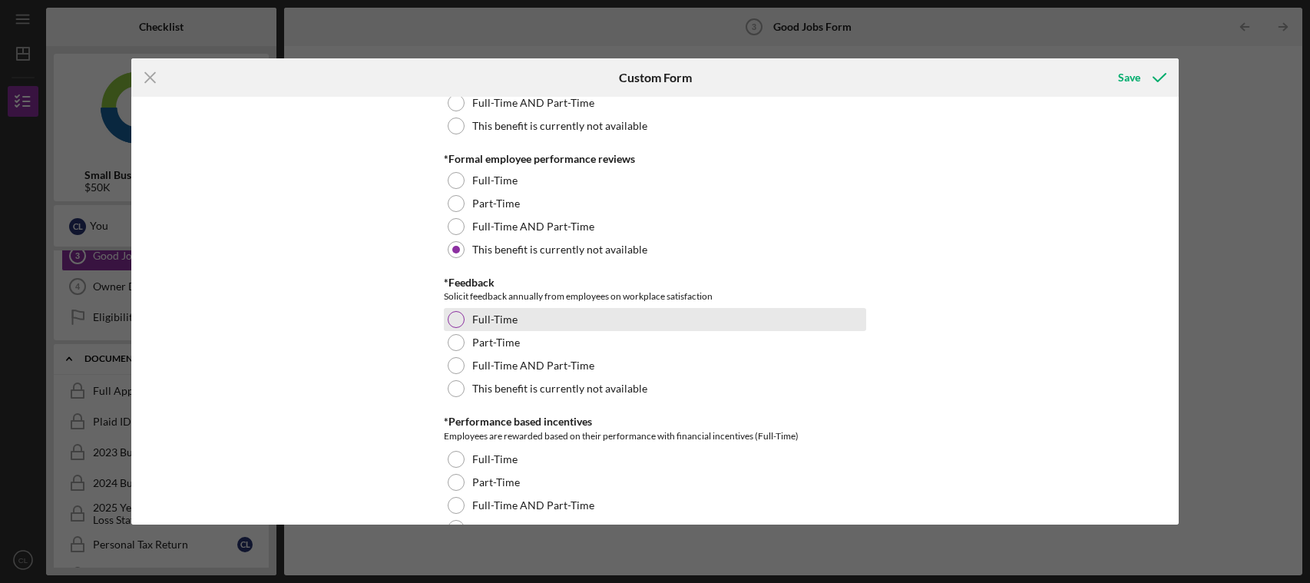
click at [453, 322] on div at bounding box center [456, 319] width 17 height 17
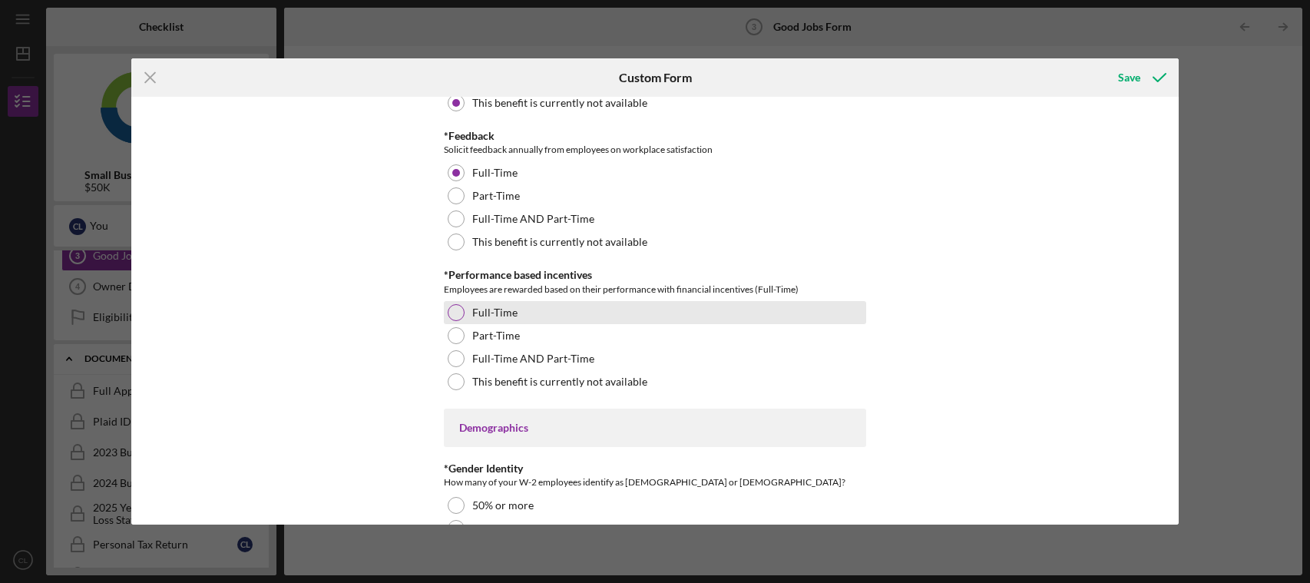
scroll to position [1920, 0]
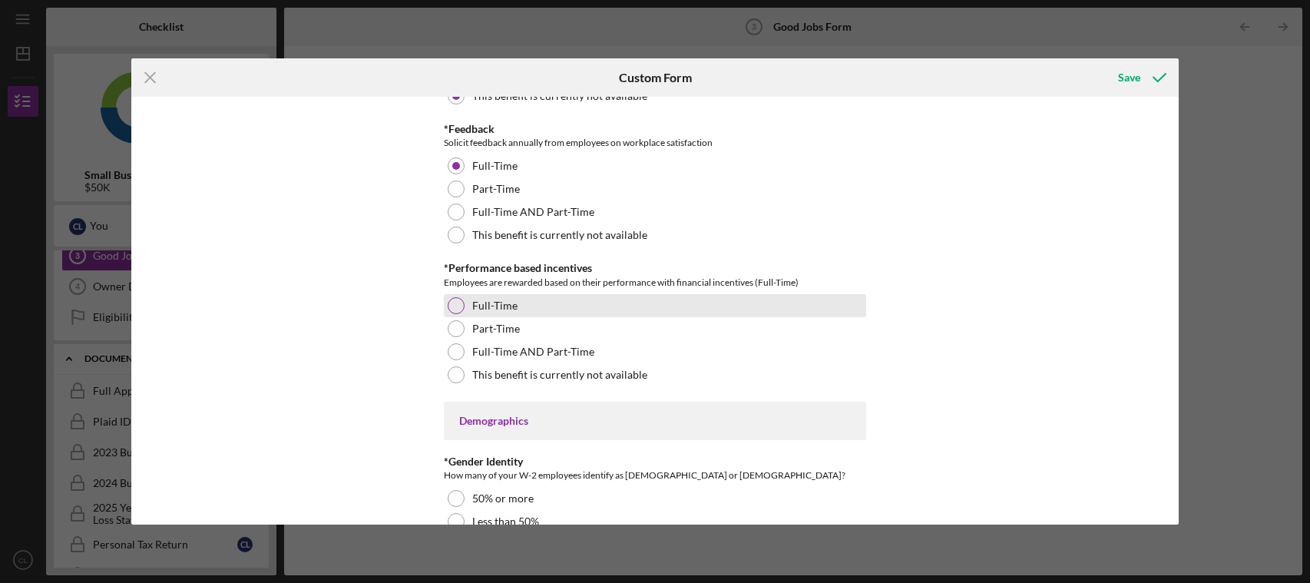
click at [456, 305] on div at bounding box center [456, 305] width 17 height 17
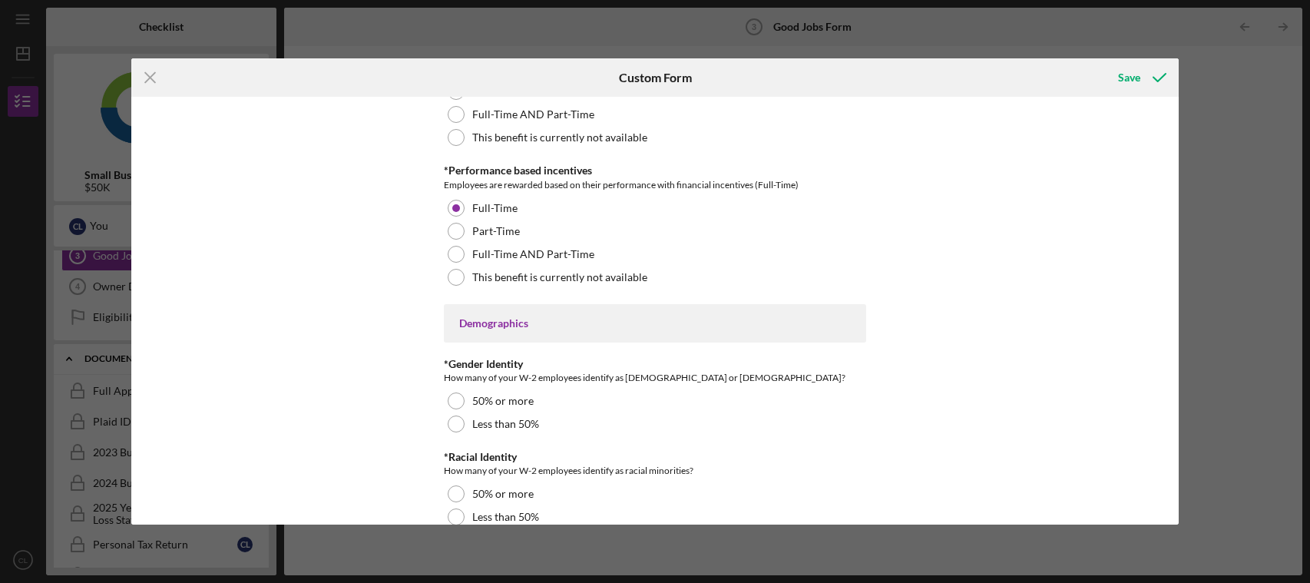
scroll to position [2074, 0]
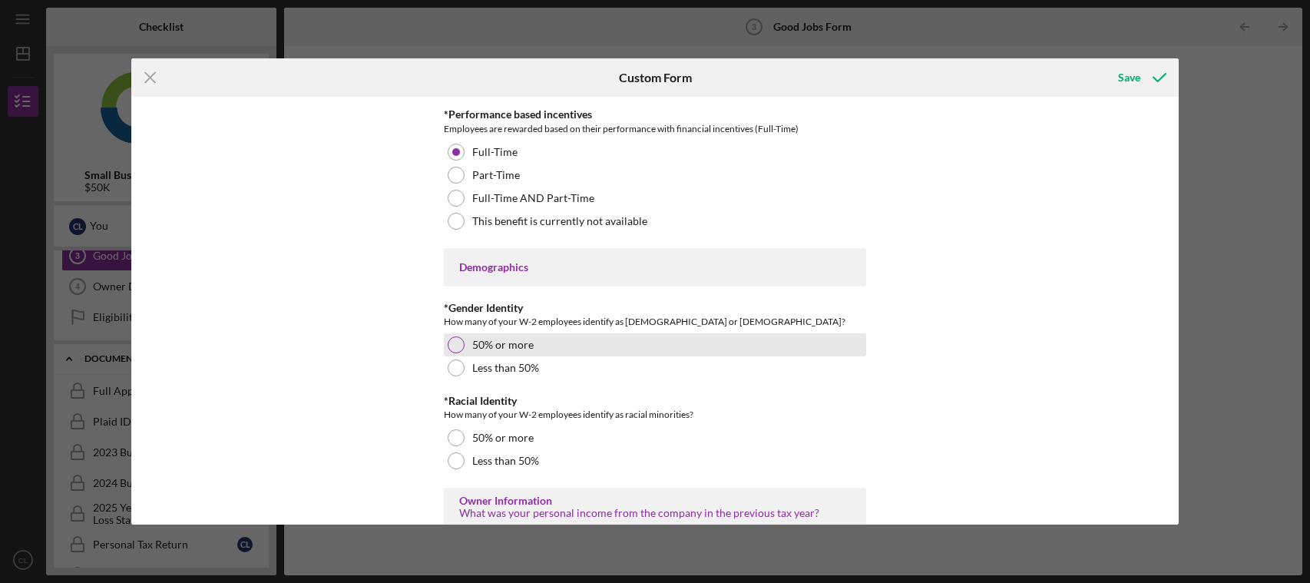
click at [452, 350] on div at bounding box center [456, 344] width 17 height 17
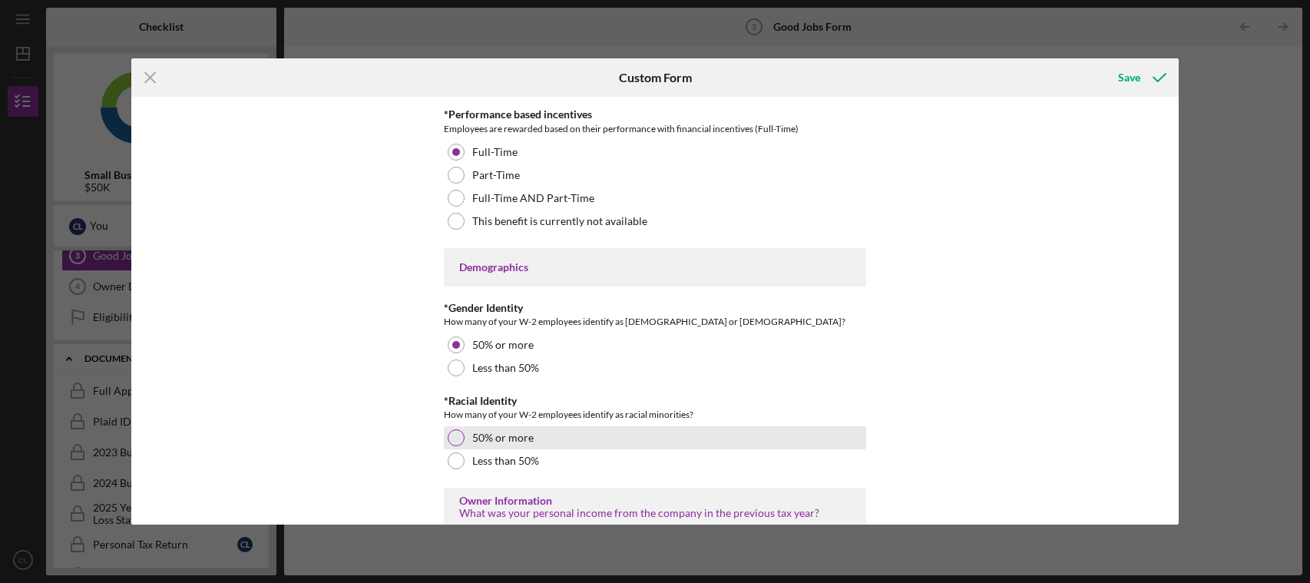
click at [448, 436] on div at bounding box center [456, 437] width 17 height 17
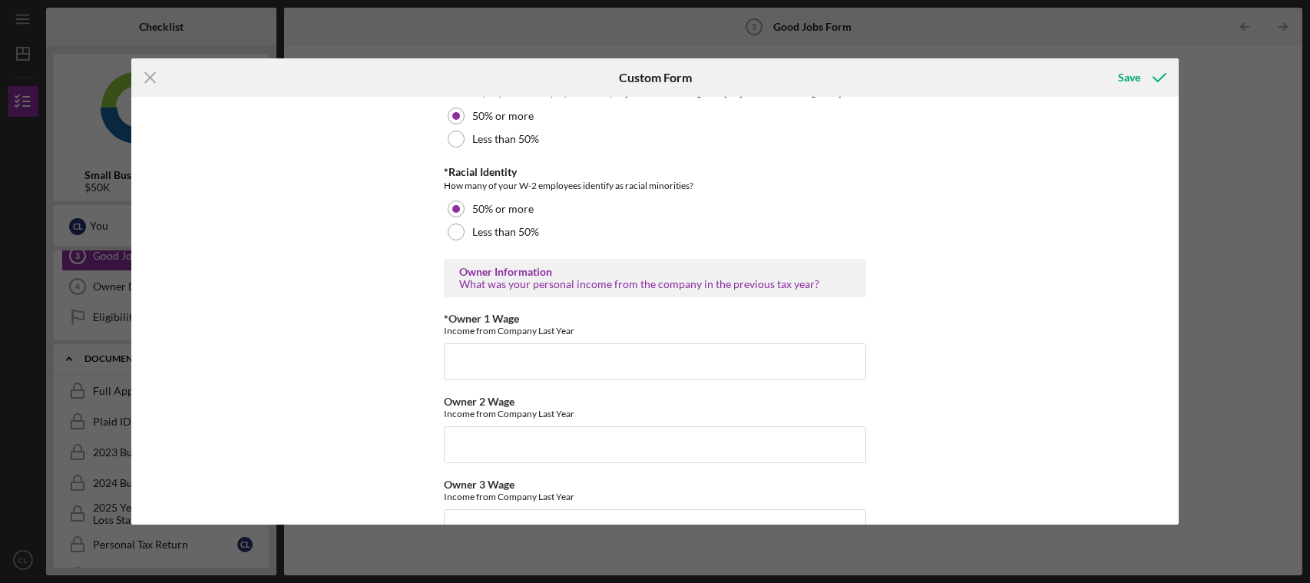
scroll to position [2304, 0]
click at [458, 369] on input "*Owner 1 Wage" at bounding box center [655, 360] width 422 height 37
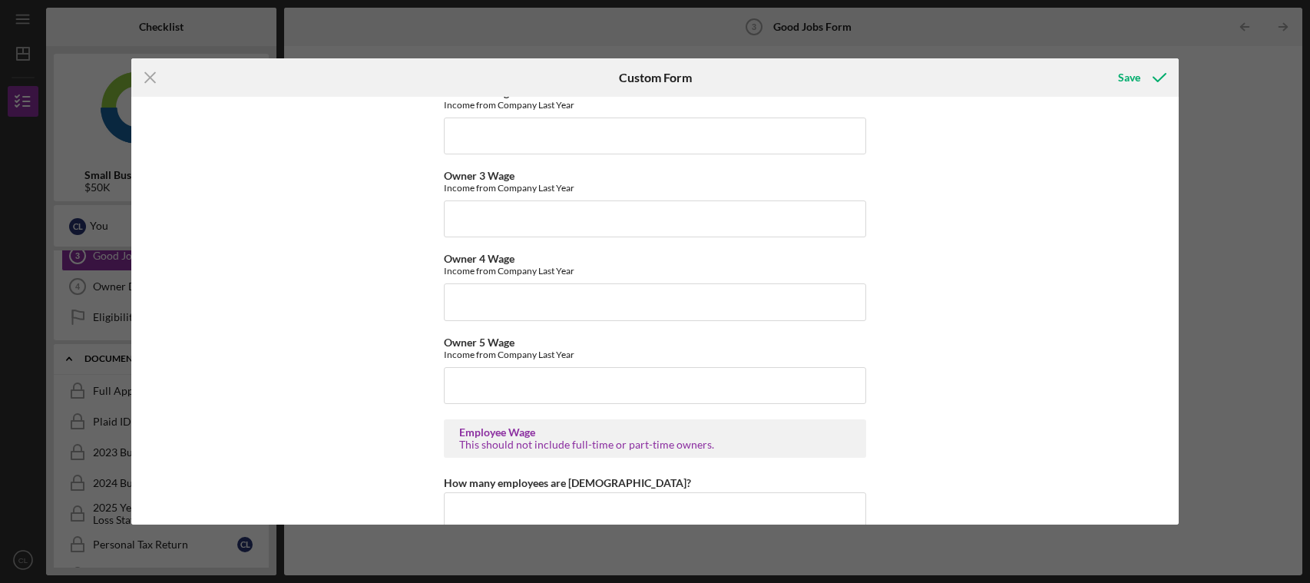
scroll to position [2689, 0]
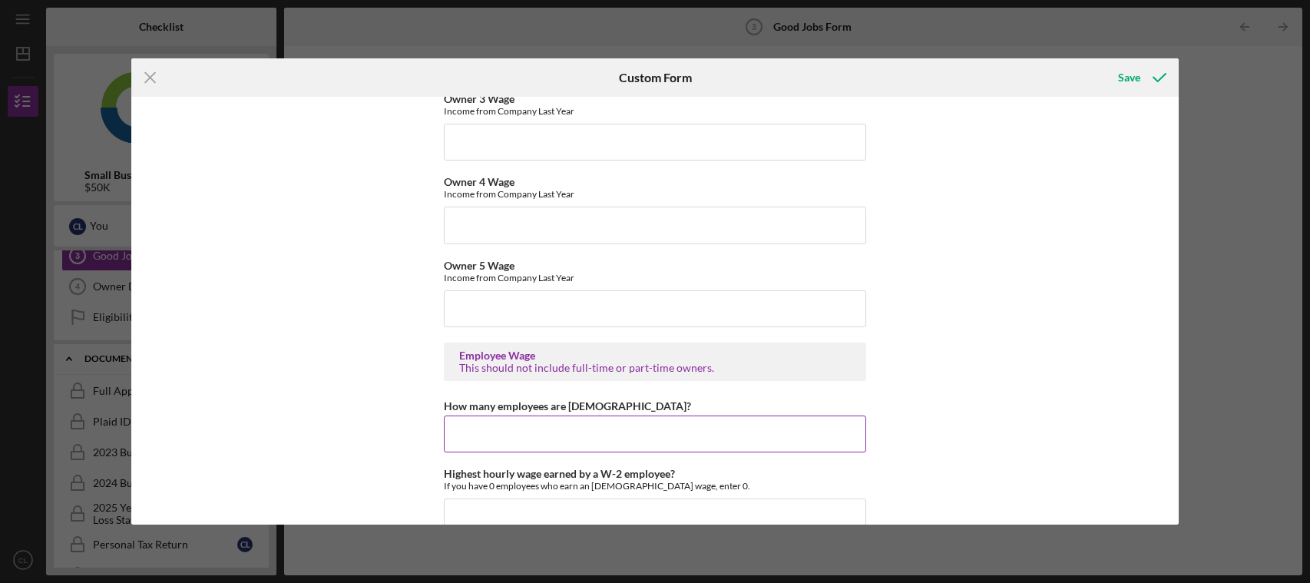
type input "12000"
click at [463, 441] on input "How many employees are [DEMOGRAPHIC_DATA]?" at bounding box center [655, 434] width 422 height 37
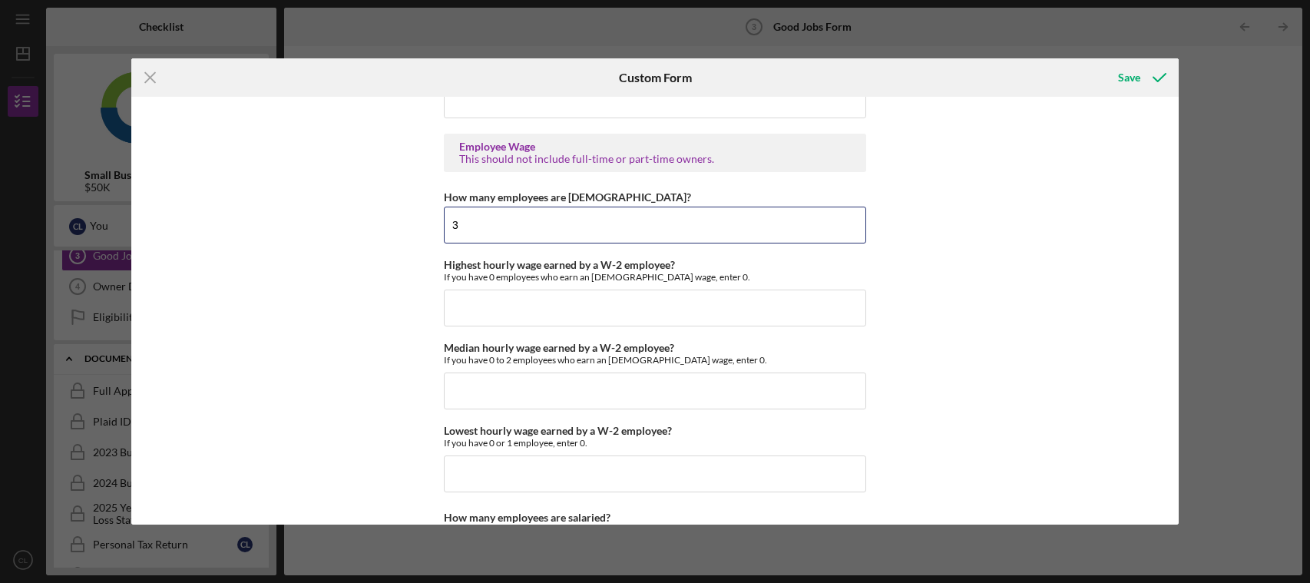
scroll to position [2919, 0]
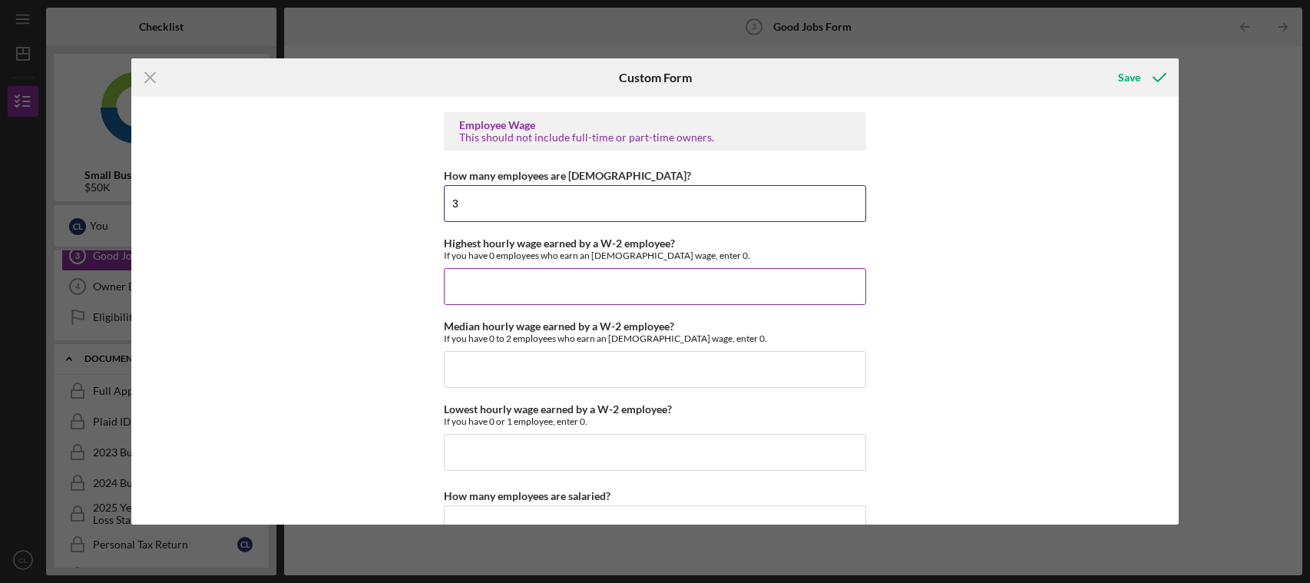
type input "3"
click at [462, 293] on input "Highest hourly wage earned by a W-2 employee?" at bounding box center [655, 286] width 422 height 37
type input "$16.00"
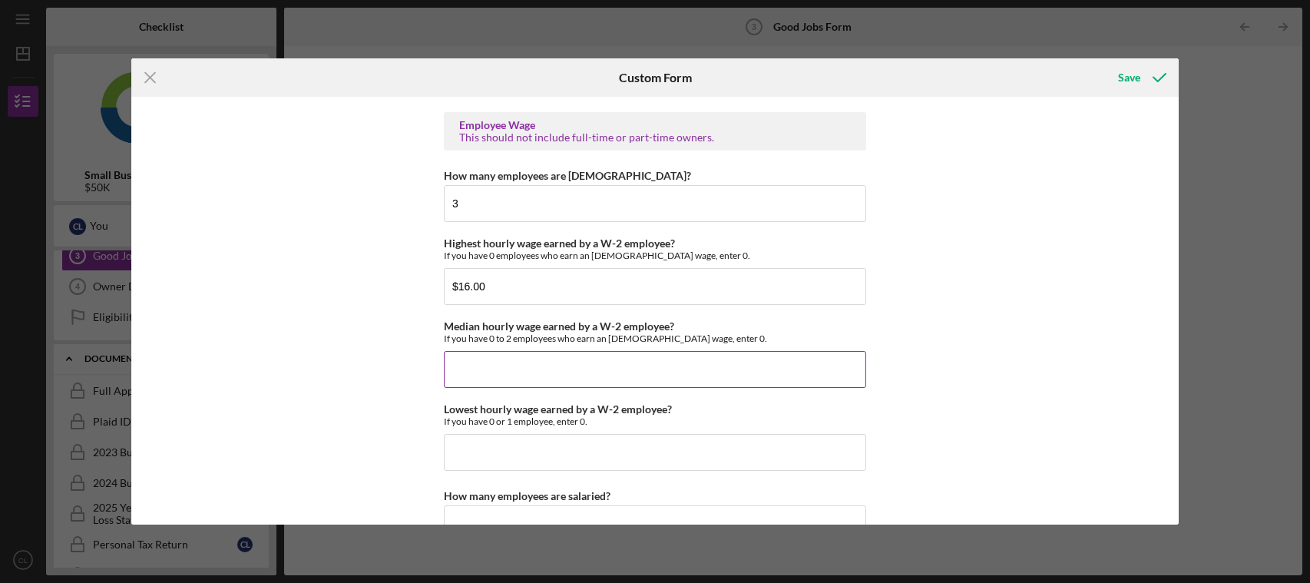
click at [478, 373] on input "Median hourly wage earned by a W-2 employee?" at bounding box center [655, 369] width 422 height 37
type input "$16.00"
click at [452, 459] on input "Lowest hourly wage earned by a W-2 employee?" at bounding box center [655, 452] width 422 height 37
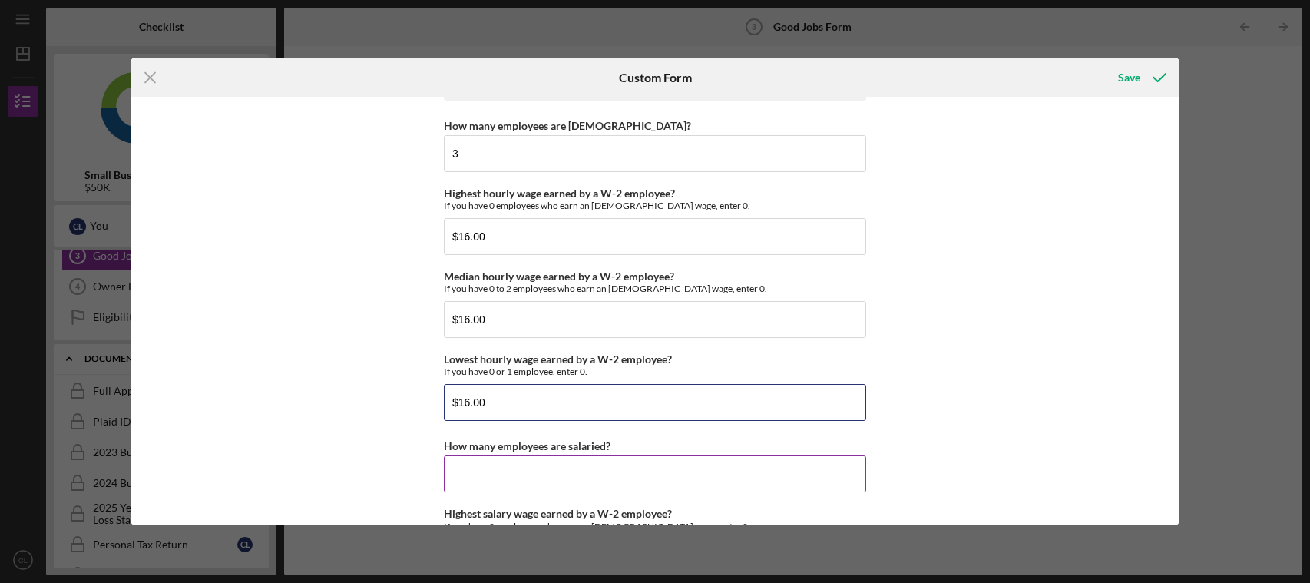
scroll to position [2996, 0]
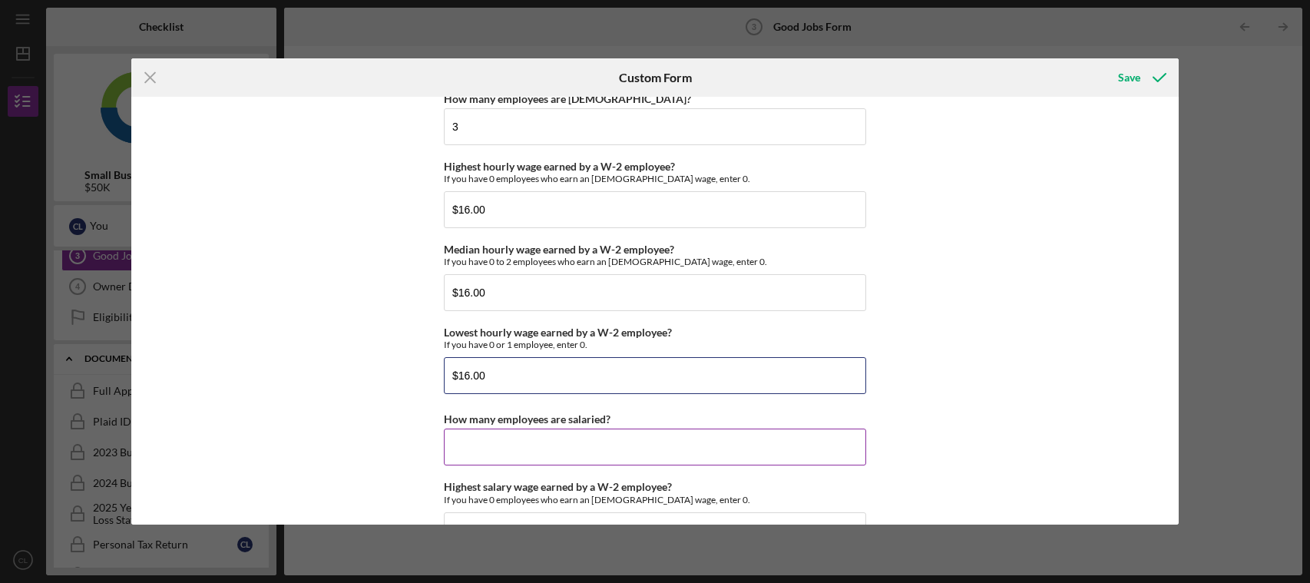
type input "$16.00"
click at [463, 455] on input "How many employees are salaried?" at bounding box center [655, 447] width 422 height 37
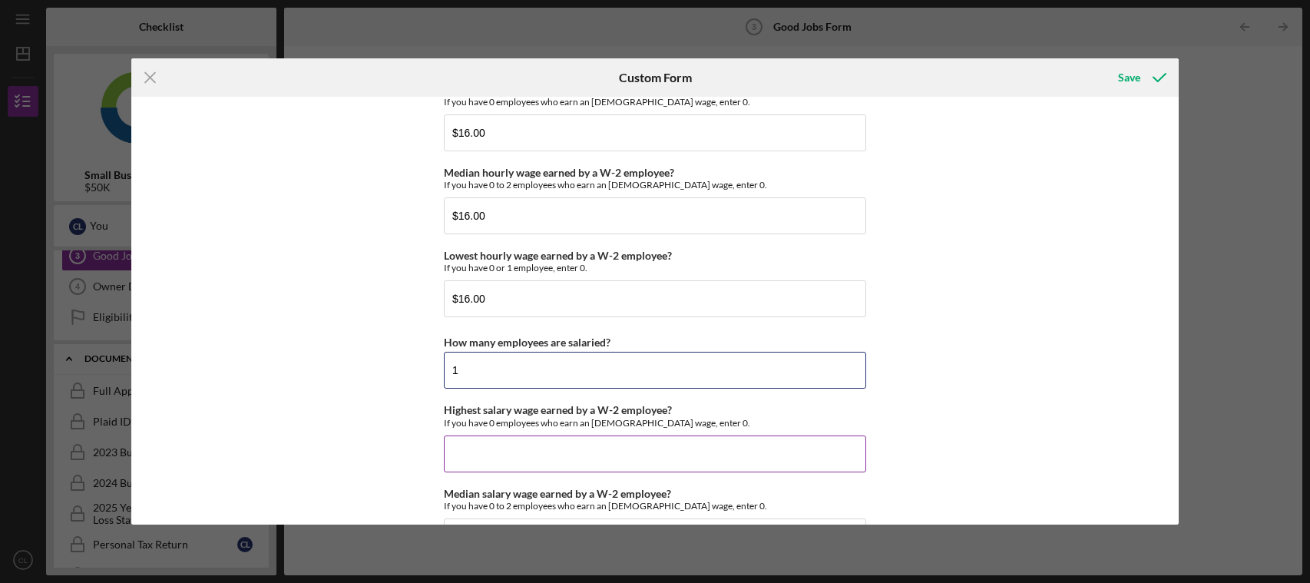
type input "1"
click at [470, 454] on input "Highest salary wage earned by a W-2 employee?" at bounding box center [655, 454] width 422 height 37
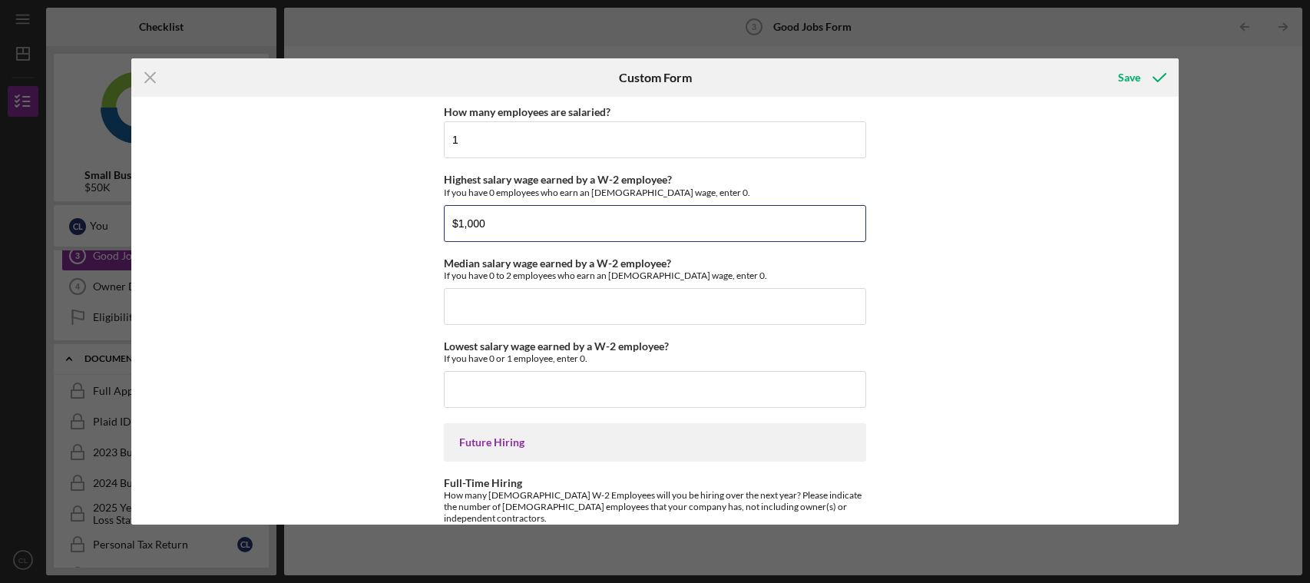
scroll to position [3380, 0]
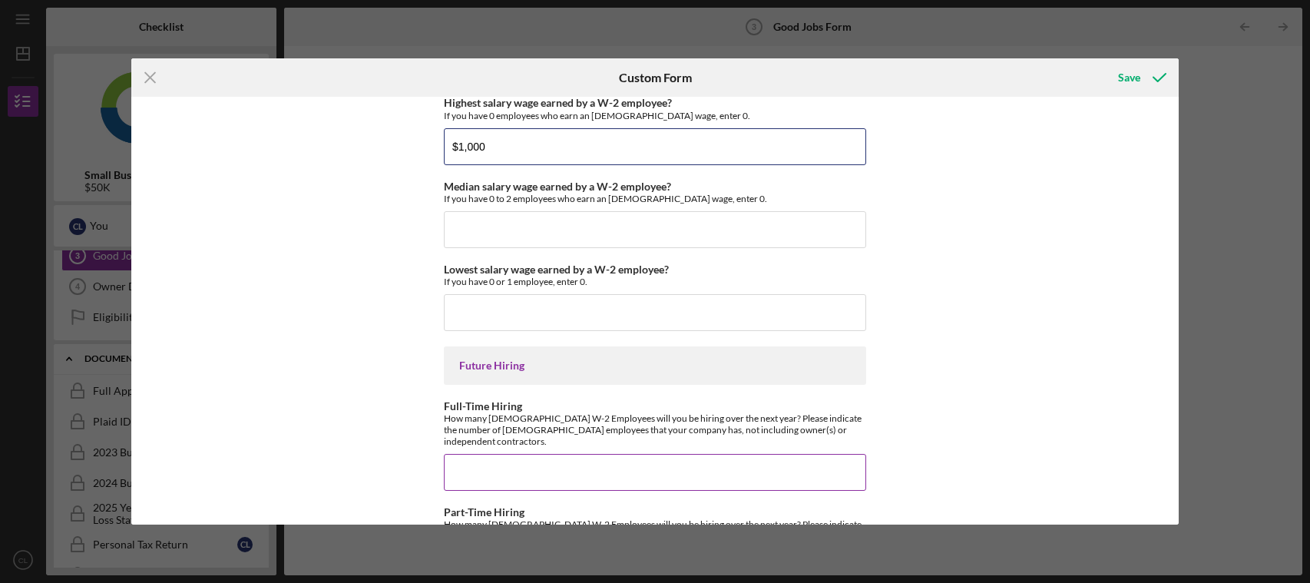
type input "$1,000"
click at [465, 468] on input "Full-Time Hiring" at bounding box center [655, 472] width 422 height 37
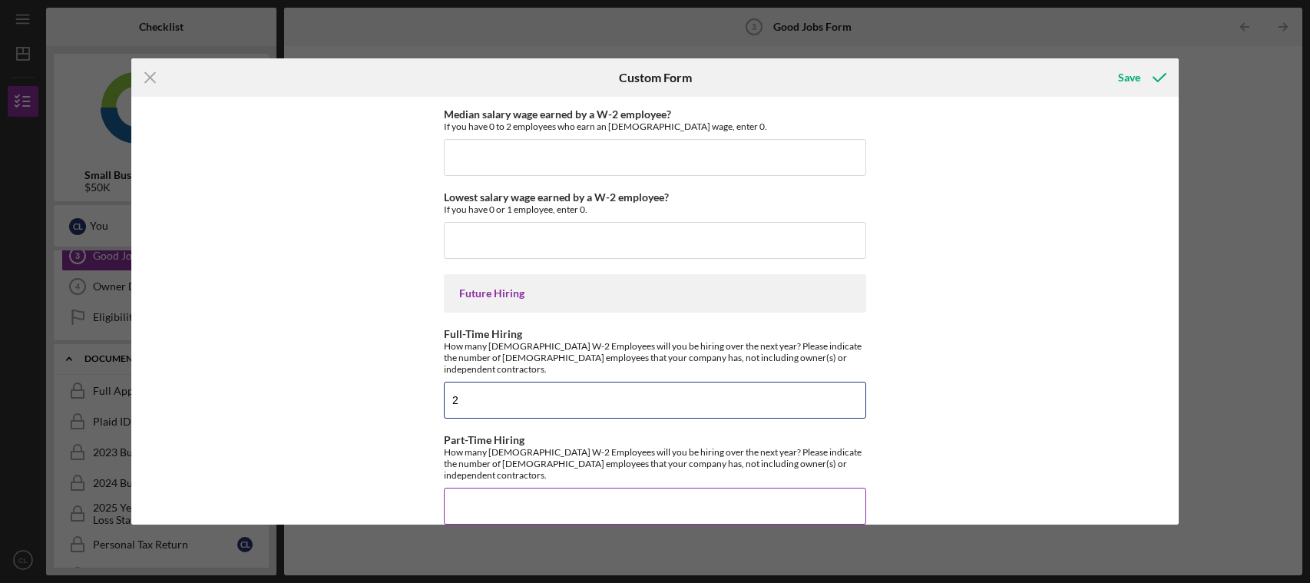
type input "2"
click at [463, 488] on input "Part-Time Hiring" at bounding box center [655, 506] width 422 height 37
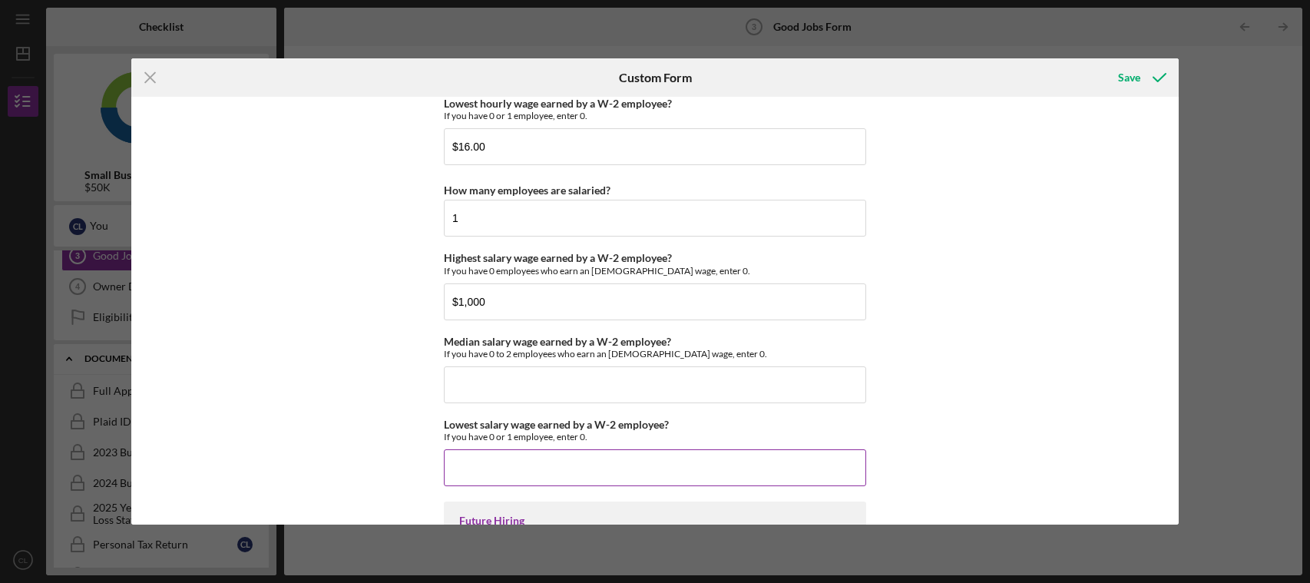
scroll to position [3222, 0]
type input "2"
click at [1135, 78] on div "Save" at bounding box center [1129, 77] width 22 height 31
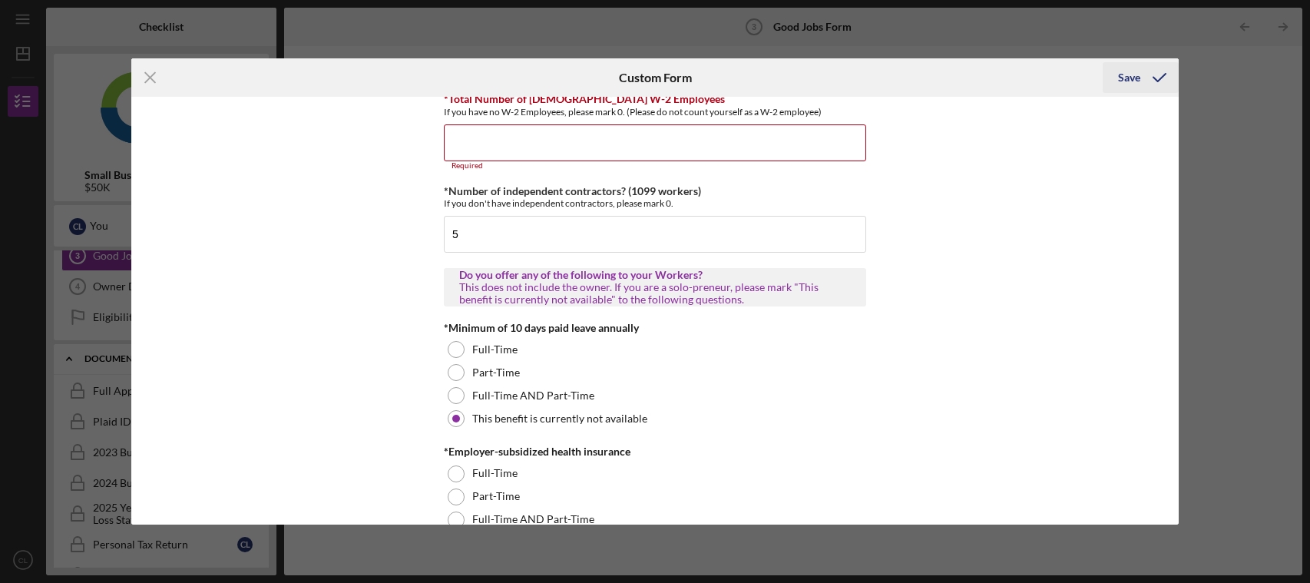
scroll to position [311, 0]
click at [469, 141] on input "*Total Number of [DEMOGRAPHIC_DATA] W-2 Employees" at bounding box center [655, 146] width 422 height 37
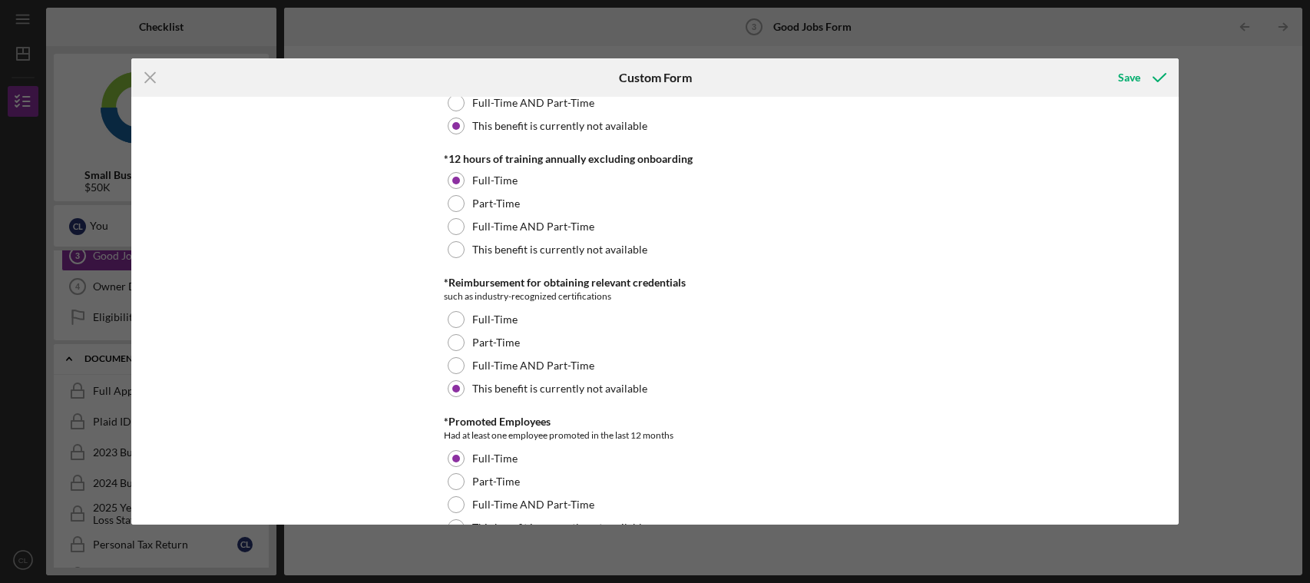
scroll to position [849, 0]
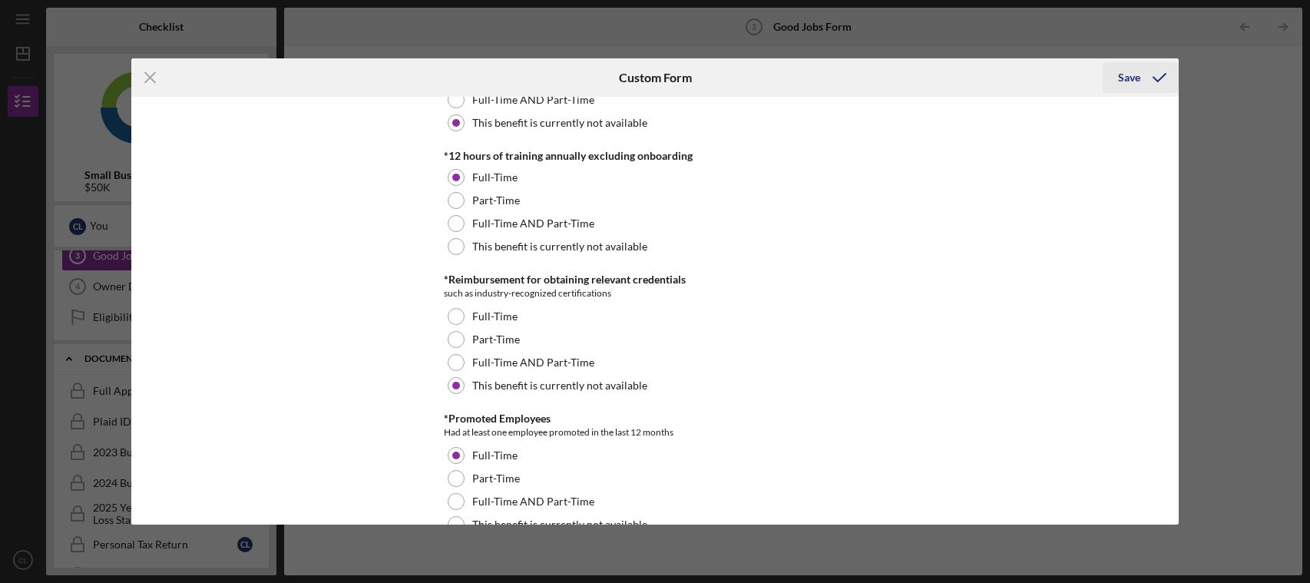
type input "2"
click at [1158, 79] on icon "submit" at bounding box center [1160, 77] width 38 height 38
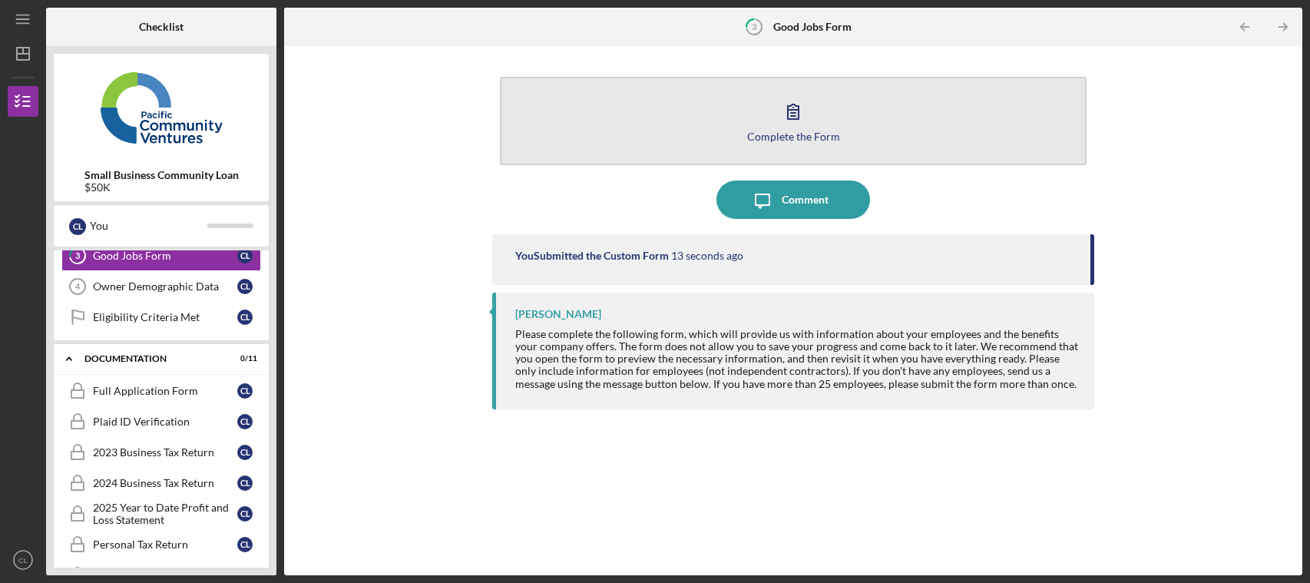
click at [790, 114] on icon "button" at bounding box center [793, 111] width 38 height 38
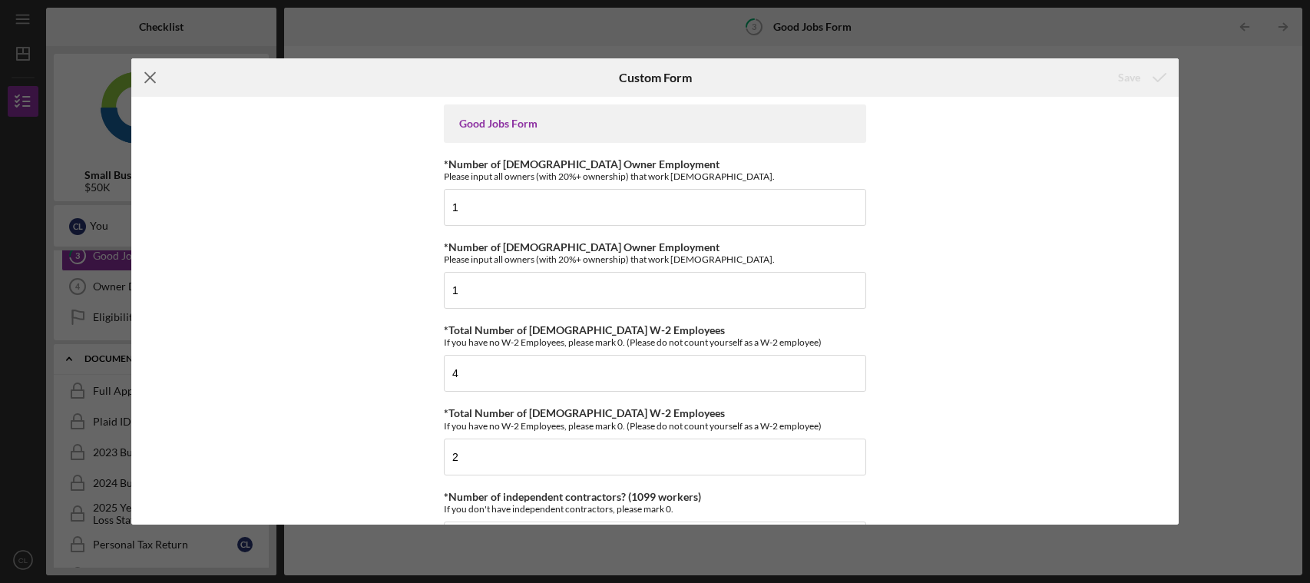
click at [150, 67] on icon "Icon/Menu Close" at bounding box center [150, 77] width 38 height 38
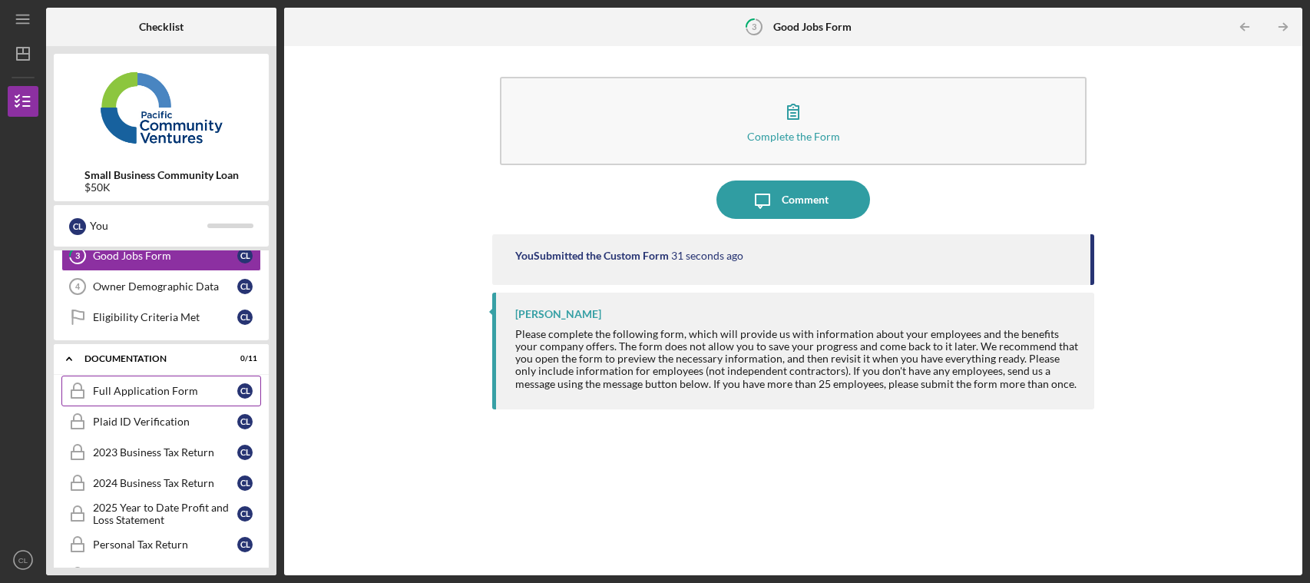
click at [132, 394] on div "Full Application Form" at bounding box center [165, 391] width 144 height 12
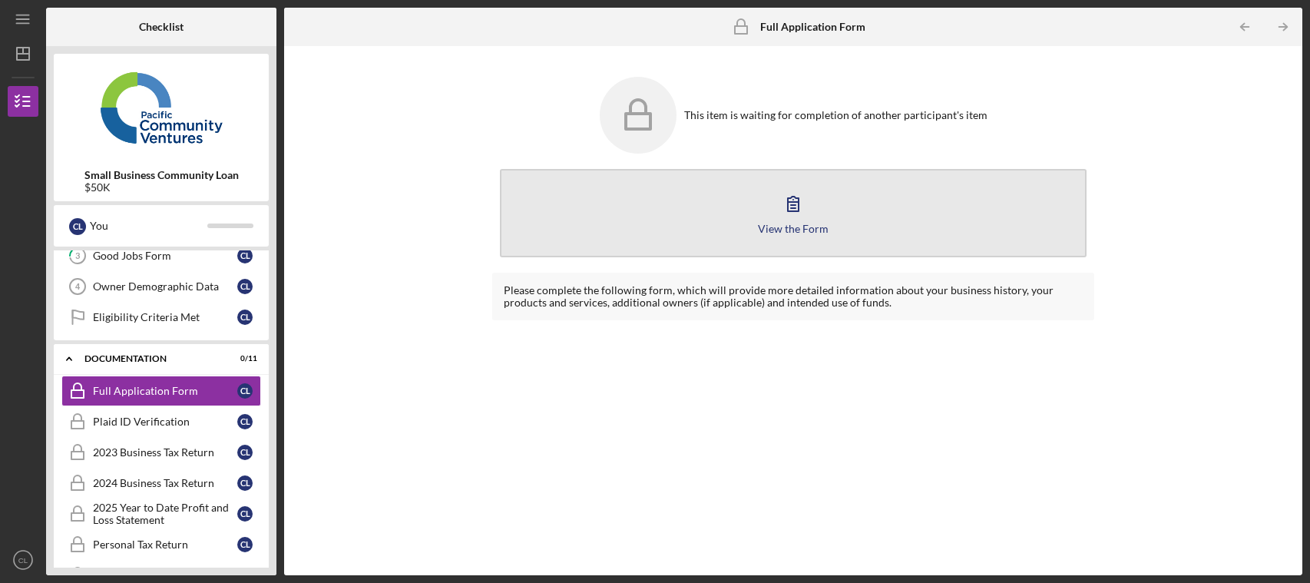
click at [796, 200] on icon "button" at bounding box center [793, 203] width 38 height 38
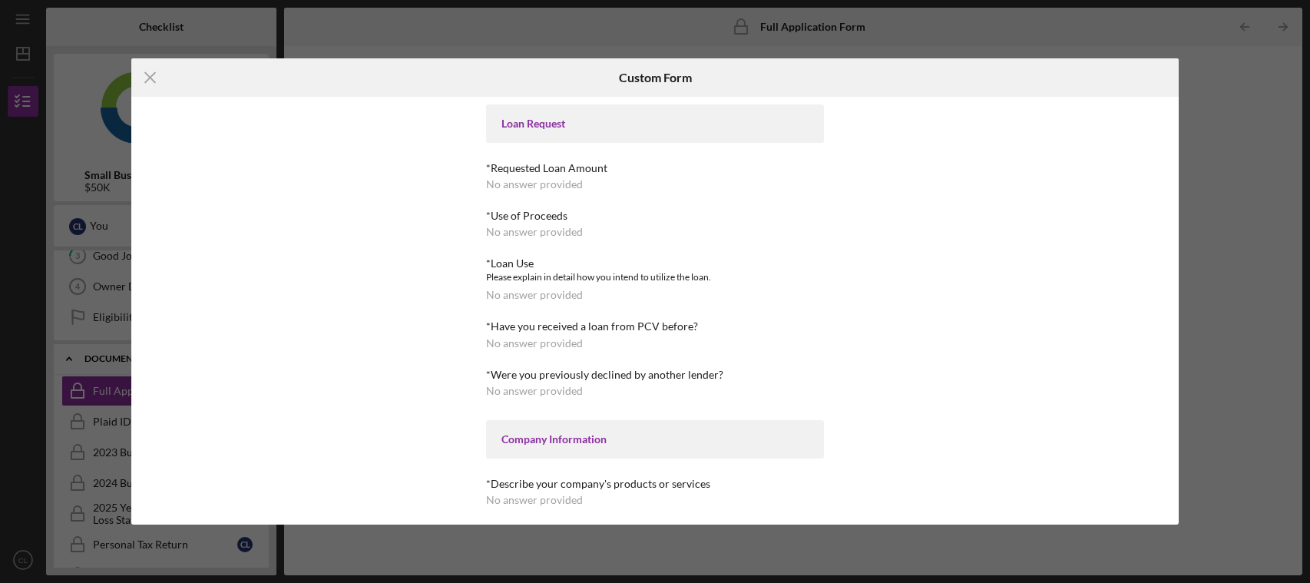
click at [605, 118] on div "Loan Request" at bounding box center [655, 124] width 307 height 12
click at [578, 184] on div "No answer provided" at bounding box center [534, 184] width 97 height 12
click at [960, 162] on div "Loan Request *Requested Loan Amount No answer provided *Use of Proceeds No answ…" at bounding box center [655, 311] width 1049 height 428
drag, startPoint x: 940, startPoint y: 171, endPoint x: 896, endPoint y: 163, distance: 45.2
click at [936, 171] on div "Loan Request *Requested Loan Amount No answer provided *Use of Proceeds No answ…" at bounding box center [655, 311] width 1049 height 428
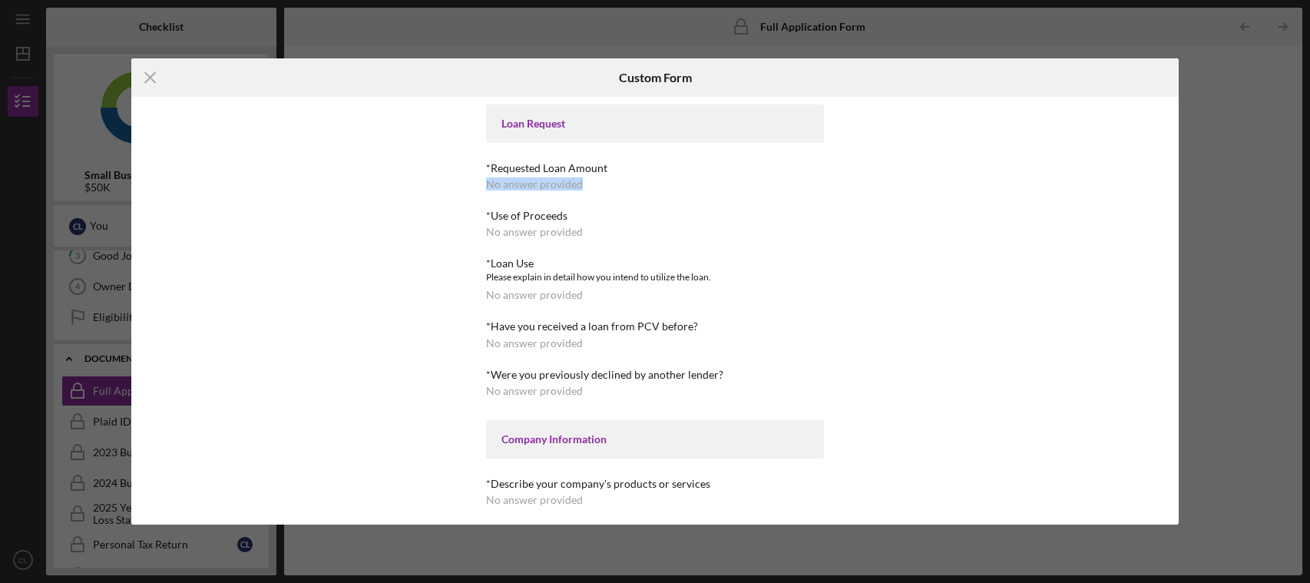
drag, startPoint x: 893, startPoint y: 163, endPoint x: 861, endPoint y: 188, distance: 40.4
click at [861, 188] on div "Loan Request *Requested Loan Amount No answer provided *Use of Proceeds No answ…" at bounding box center [655, 311] width 1049 height 428
click at [151, 75] on icon "Icon/Menu Close" at bounding box center [150, 77] width 38 height 38
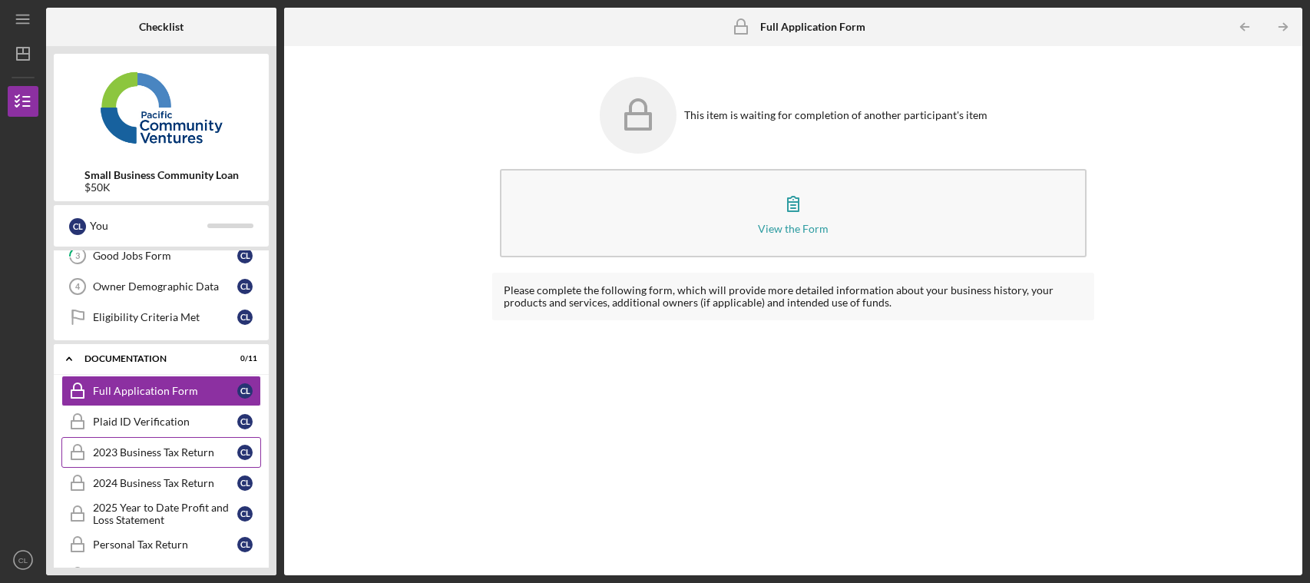
click at [135, 450] on div "2023 Business Tax Return" at bounding box center [165, 452] width 144 height 12
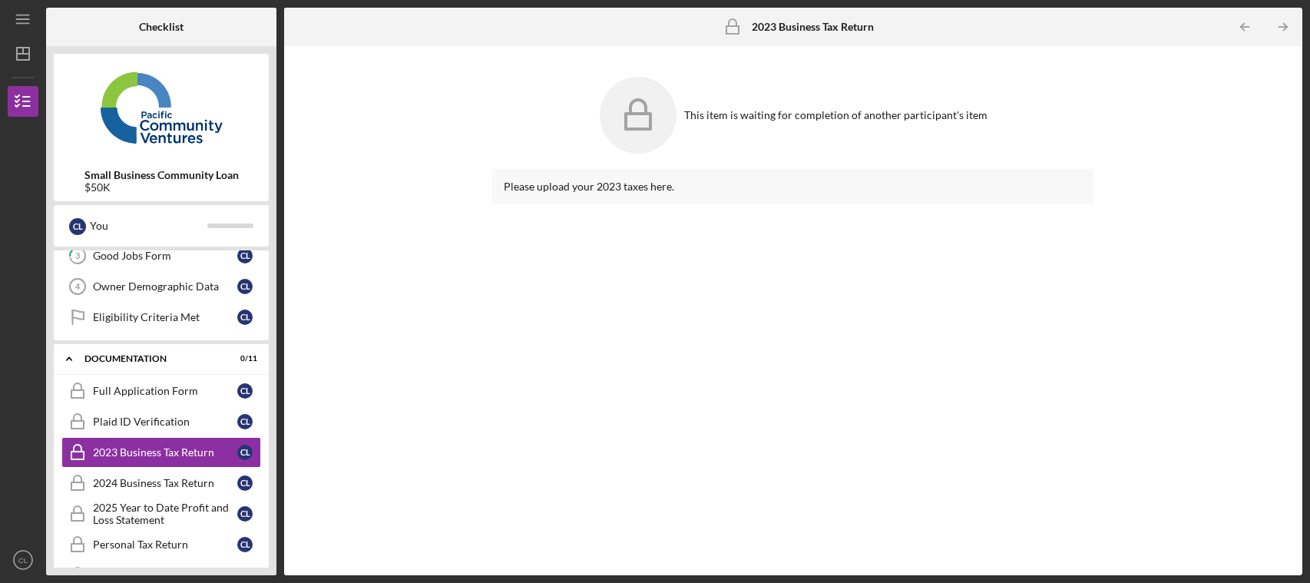
click at [651, 124] on rect at bounding box center [638, 121] width 25 height 15
click at [721, 114] on div "This item is waiting for completion of another participant's item" at bounding box center [835, 115] width 303 height 12
click at [114, 451] on div "2023 Business Tax Return" at bounding box center [165, 452] width 144 height 12
click at [107, 479] on div "2024 Business Tax Return" at bounding box center [165, 483] width 144 height 12
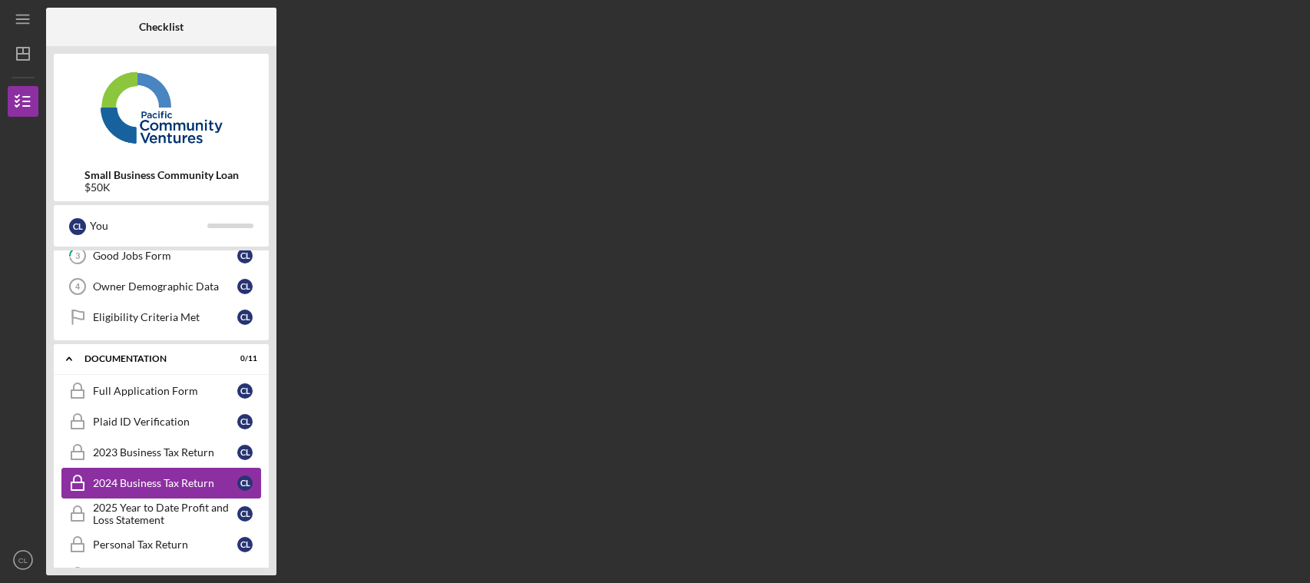
click at [106, 480] on div "2024 Business Tax Return" at bounding box center [165, 483] width 144 height 12
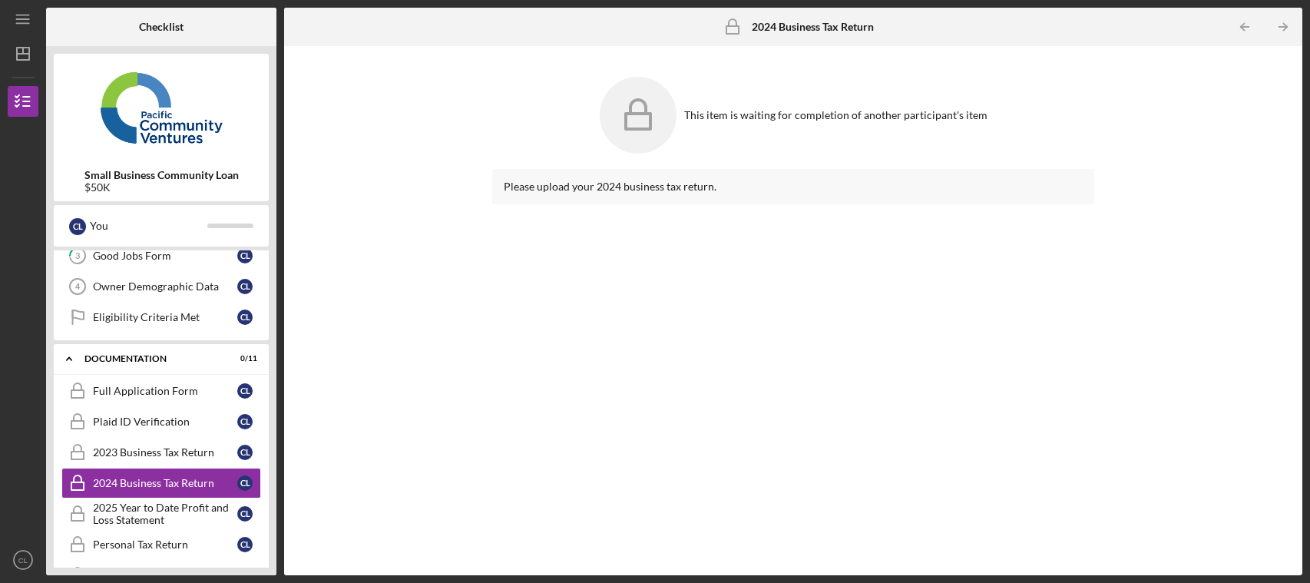
click at [525, 190] on div "Please upload your 2024 business tax return." at bounding box center [793, 187] width 579 height 12
click at [524, 190] on div "Please upload your 2024 business tax return." at bounding box center [793, 187] width 579 height 12
click at [519, 192] on div "Please upload your 2024 business tax return." at bounding box center [793, 187] width 579 height 12
click at [732, 30] on icon "2024 Business Tax Return" at bounding box center [733, 27] width 38 height 38
drag, startPoint x: 763, startPoint y: 25, endPoint x: 746, endPoint y: 53, distance: 32.4
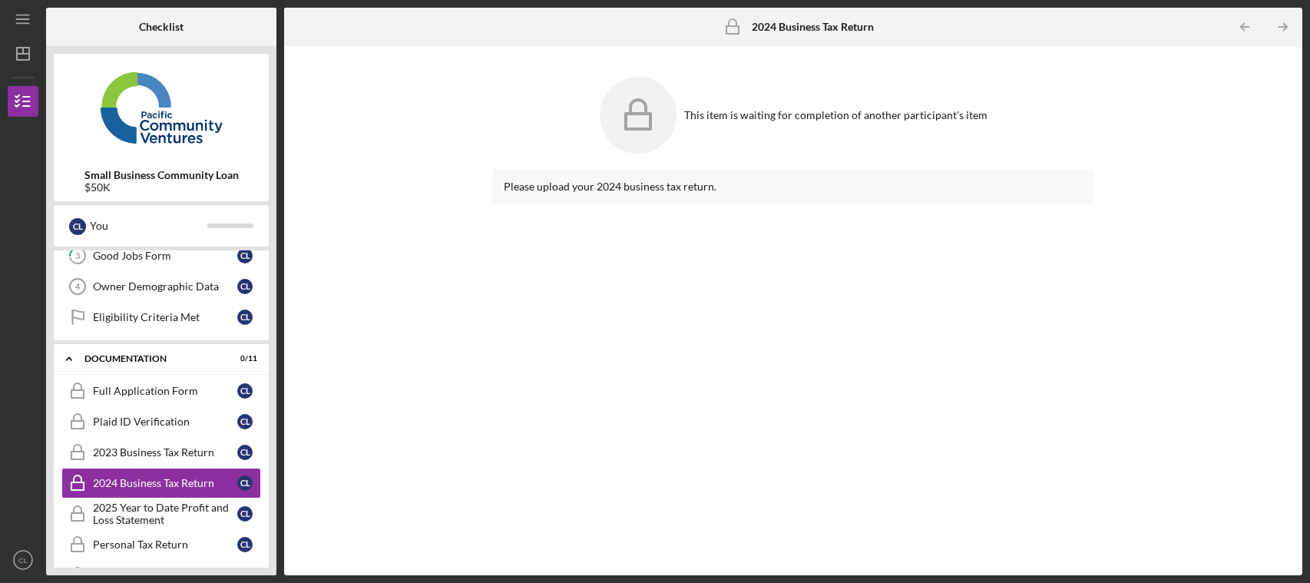
click at [757, 32] on b "2024 Business Tax Return" at bounding box center [813, 27] width 122 height 12
click at [736, 112] on div "This item is waiting for completion of another participant's item" at bounding box center [835, 115] width 303 height 12
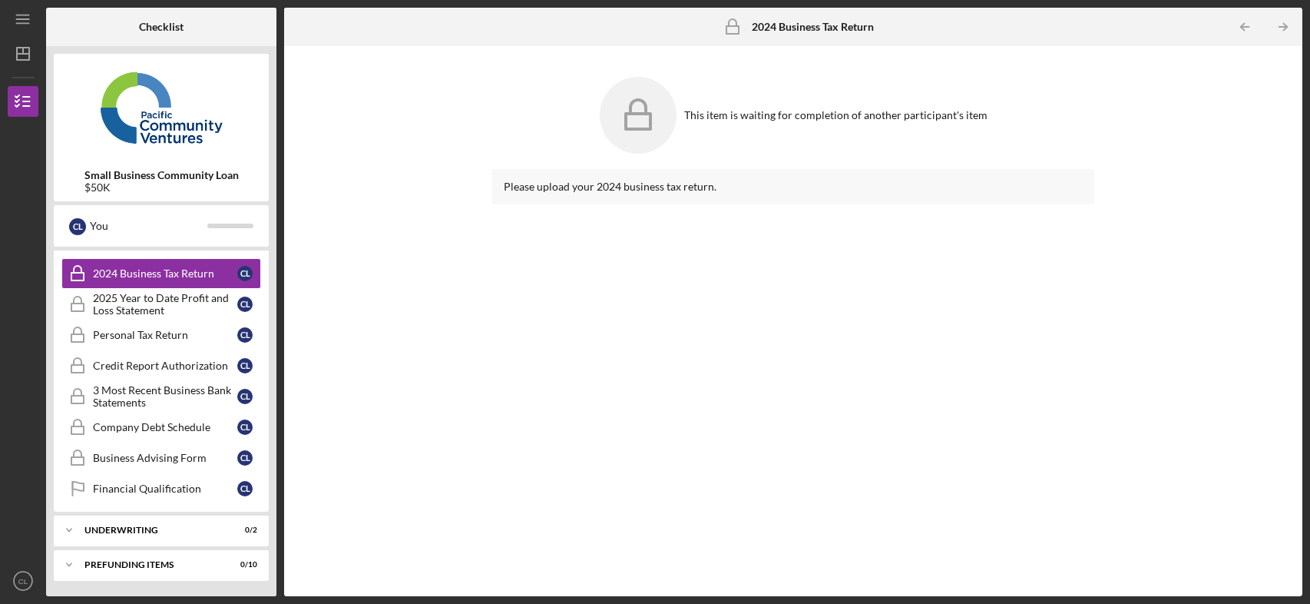
scroll to position [313, 0]
click at [636, 192] on div "Please upload your 2024 business tax return." at bounding box center [793, 187] width 579 height 12
click at [636, 191] on div "Please upload your 2024 business tax return." at bounding box center [793, 187] width 579 height 12
click at [607, 185] on div "Please upload your 2024 business tax return." at bounding box center [793, 187] width 579 height 12
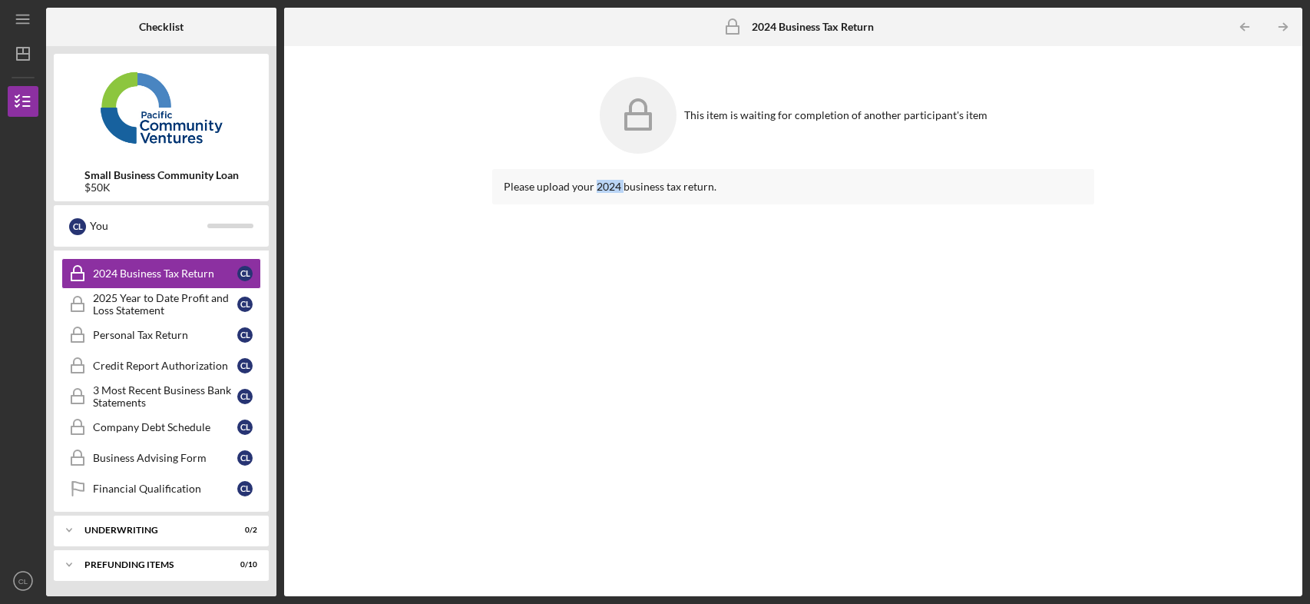
click at [606, 184] on div "Please upload your 2024 business tax return." at bounding box center [793, 187] width 579 height 12
click at [643, 119] on icon at bounding box center [638, 115] width 77 height 77
click at [639, 120] on icon at bounding box center [638, 115] width 77 height 77
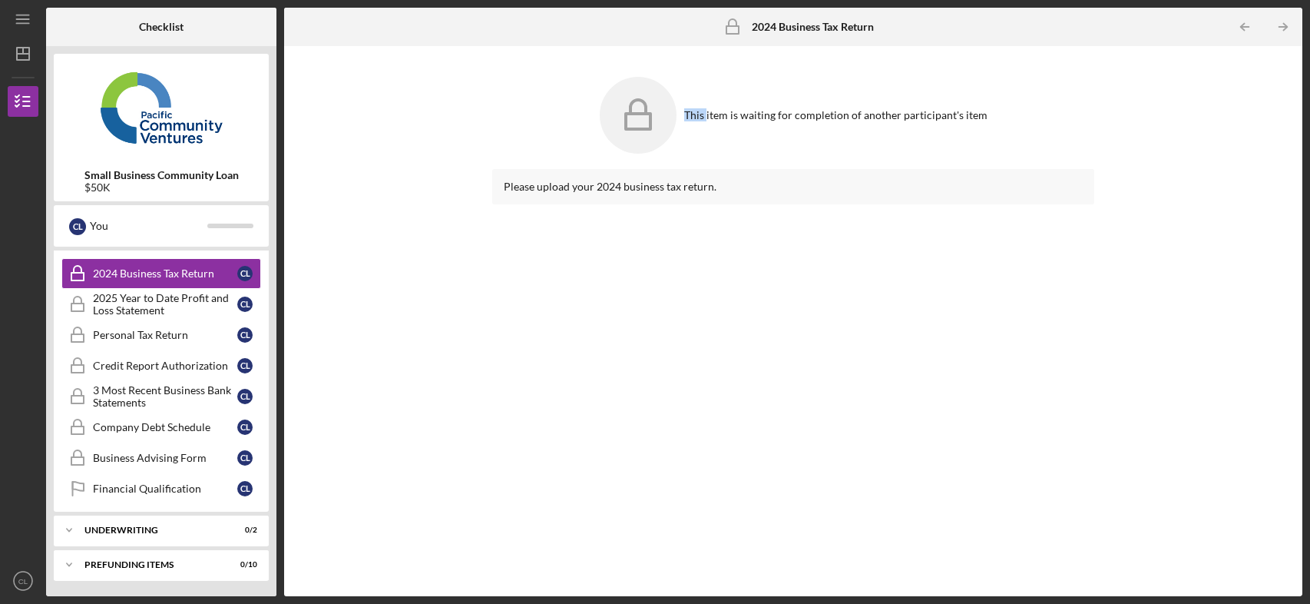
click at [639, 120] on icon at bounding box center [638, 115] width 77 height 77
click at [1300, 21] on icon "Icon/Table Pagination Arrow" at bounding box center [1284, 27] width 35 height 35
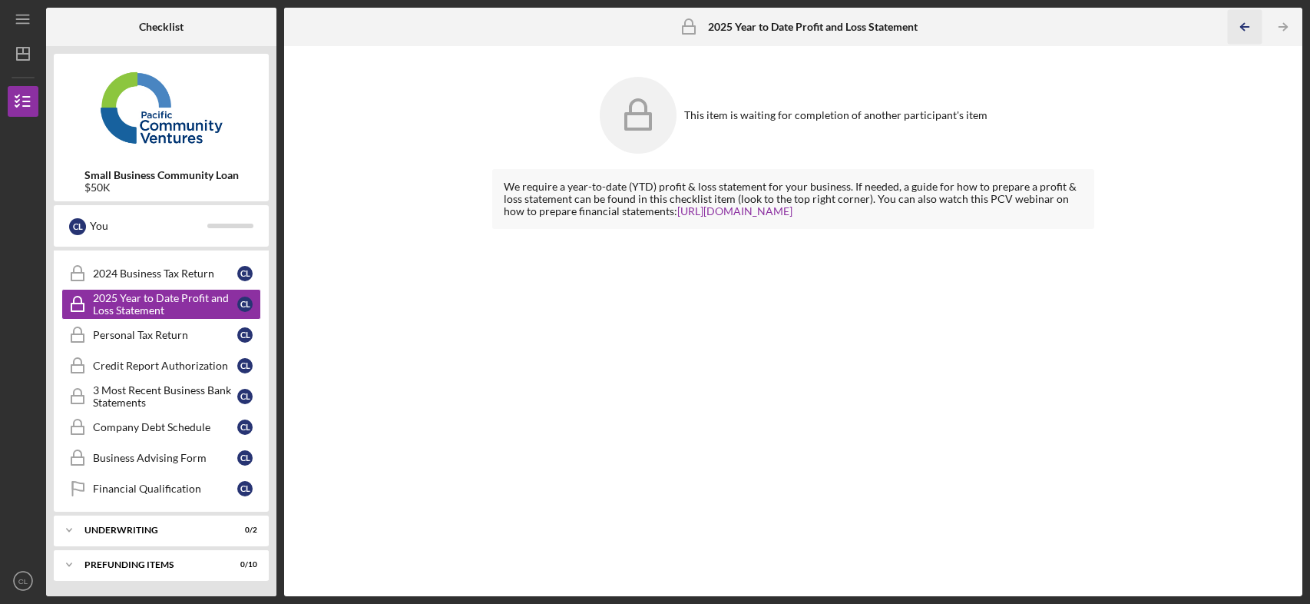
click at [1250, 29] on icon "Icon/Table Pagination Arrow" at bounding box center [1245, 27] width 35 height 35
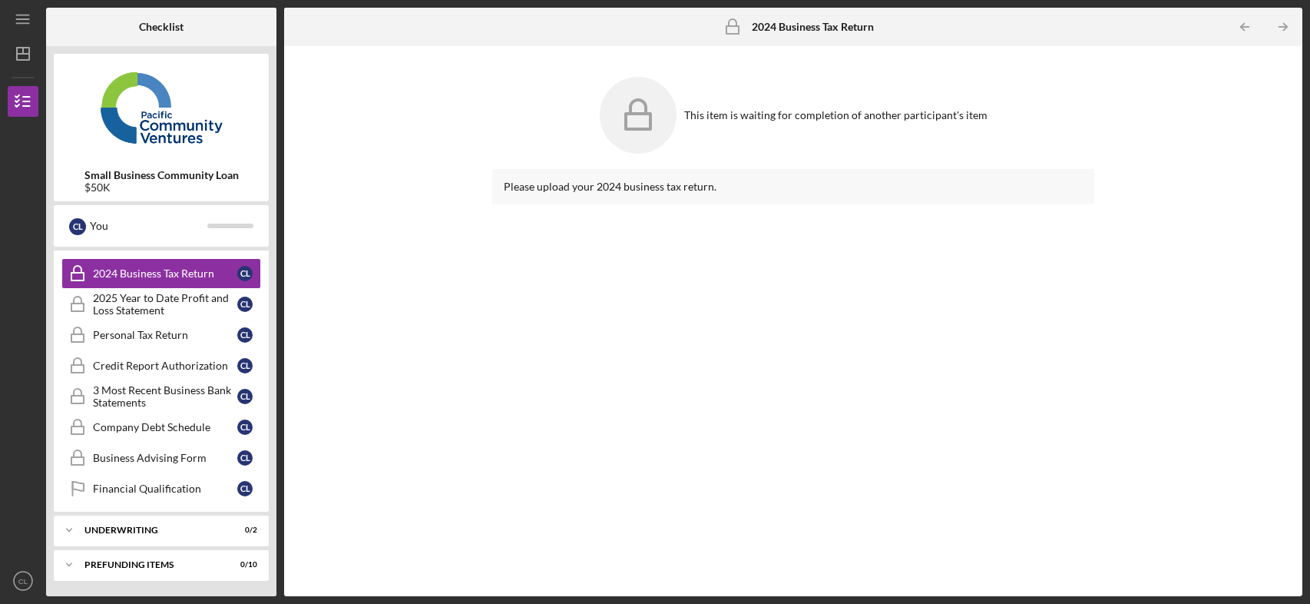
click at [591, 186] on div "Please upload your 2024 business tax return." at bounding box center [793, 187] width 579 height 12
click at [591, 185] on div "Please upload your 2024 business tax return." at bounding box center [793, 187] width 579 height 12
click at [519, 186] on div "Please upload your 2024 business tax return." at bounding box center [793, 187] width 579 height 12
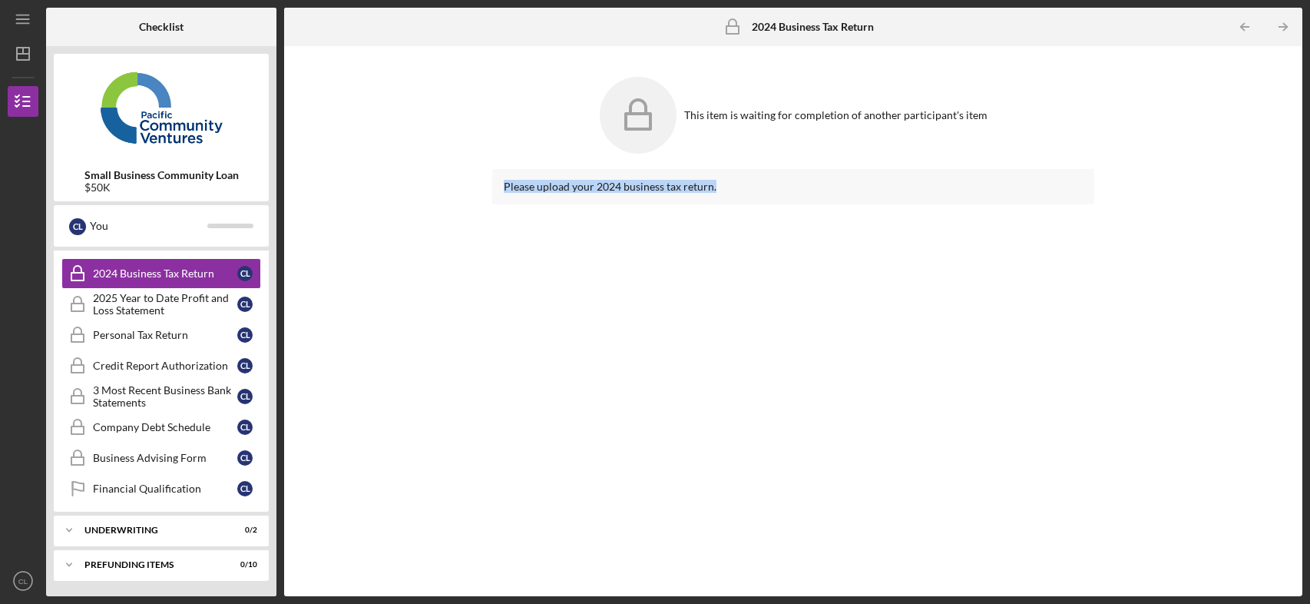
click at [540, 187] on div "Please upload your 2024 business tax return." at bounding box center [793, 187] width 579 height 12
click at [542, 187] on div "Please upload your 2024 business tax return." at bounding box center [793, 187] width 579 height 12
click at [753, 190] on div "Please upload your 2024 business tax return." at bounding box center [793, 187] width 579 height 12
click at [1286, 23] on icon "Icon/Table Pagination Arrow" at bounding box center [1284, 27] width 35 height 35
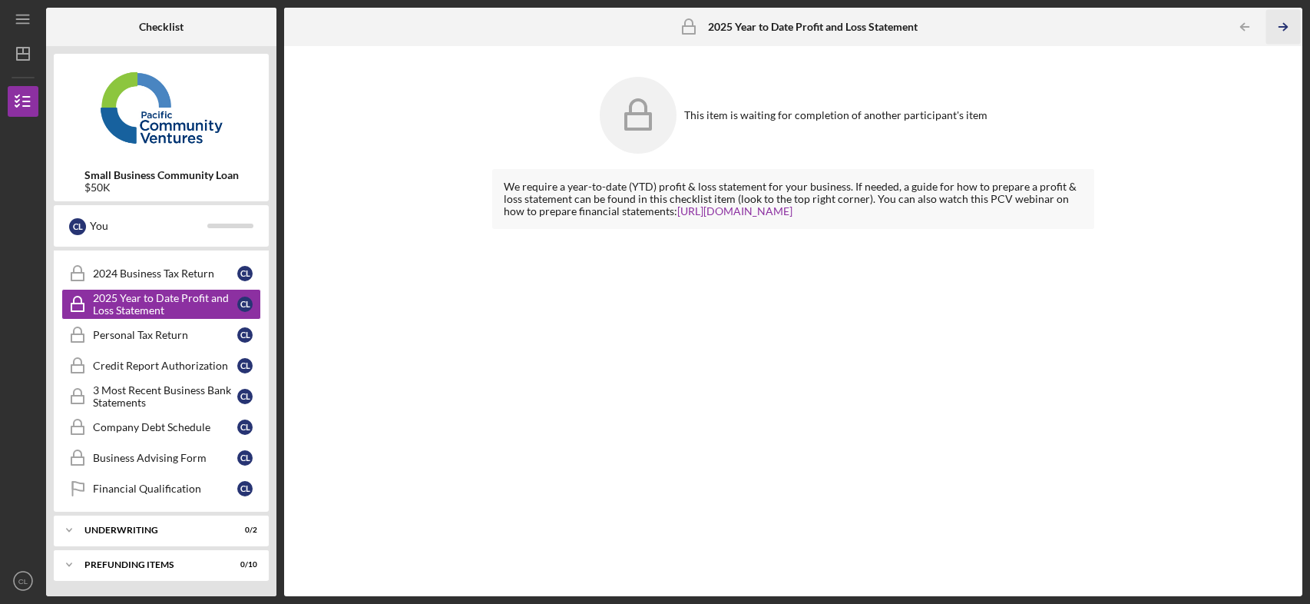
click at [1274, 29] on icon "Icon/Table Pagination Arrow" at bounding box center [1284, 27] width 35 height 35
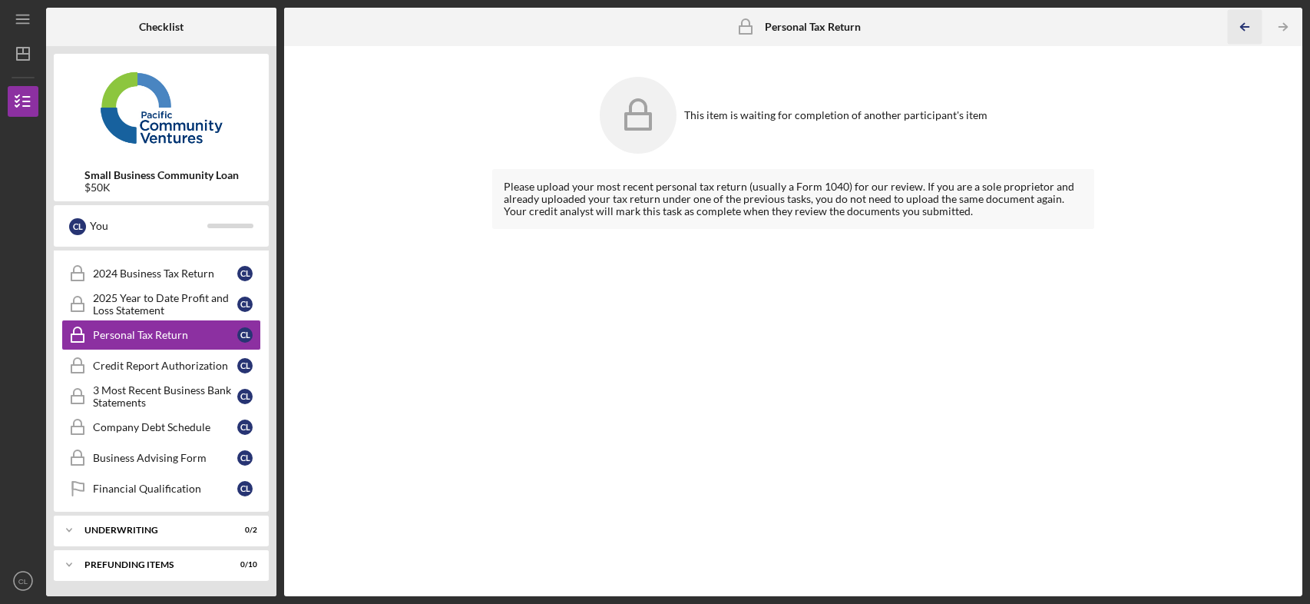
click at [1257, 35] on icon "Icon/Table Pagination Arrow" at bounding box center [1245, 27] width 35 height 35
